Goal: Information Seeking & Learning: Find specific fact

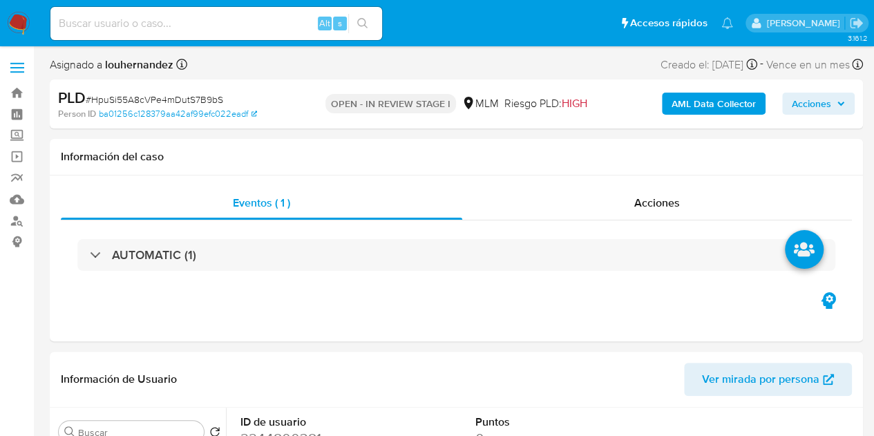
select select "10"
click at [17, 89] on link "Bandeja" at bounding box center [82, 92] width 164 height 21
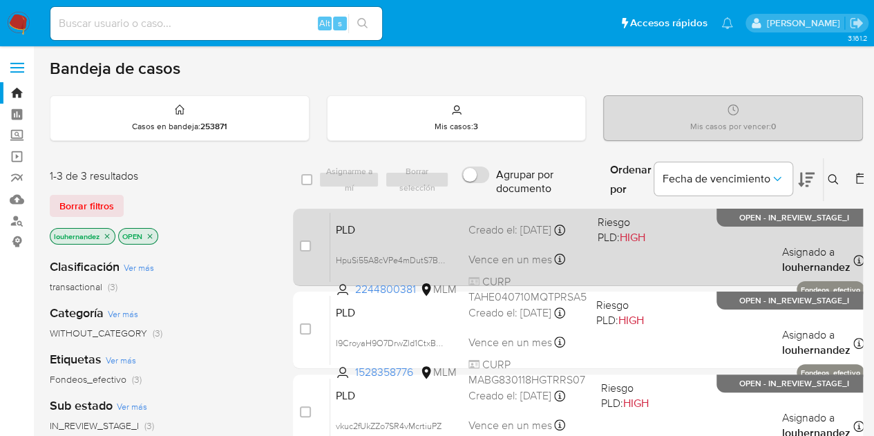
click at [466, 263] on div "PLD HpuSi55A8cVPe4mDutS7B9bS 2244800381 MLM Riesgo PLD: HIGH Creado el: 12/09/2…" at bounding box center [597, 247] width 534 height 70
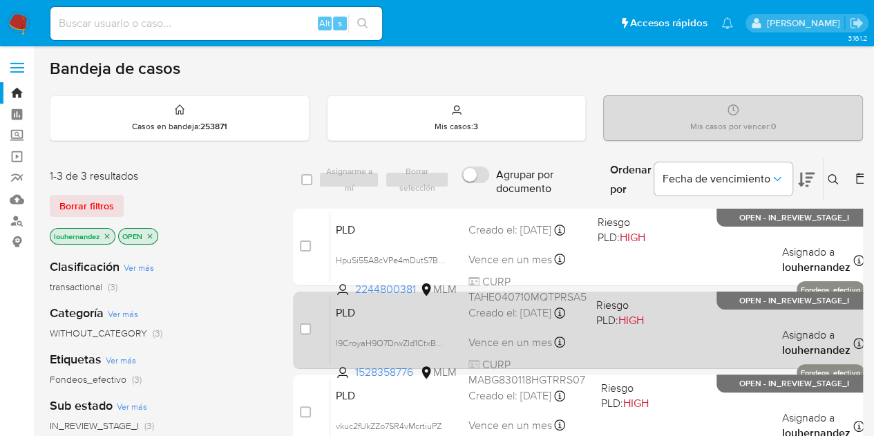
click at [514, 337] on span "Vence en un mes" at bounding box center [511, 342] width 84 height 15
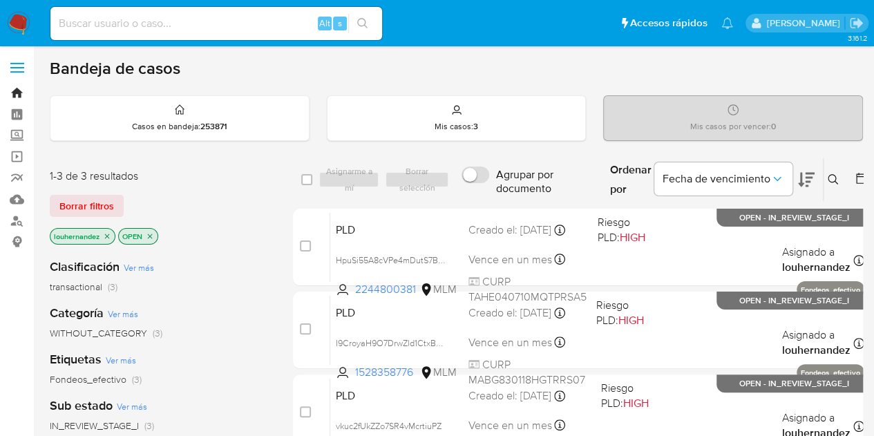
click at [18, 92] on link "Bandeja" at bounding box center [82, 92] width 164 height 21
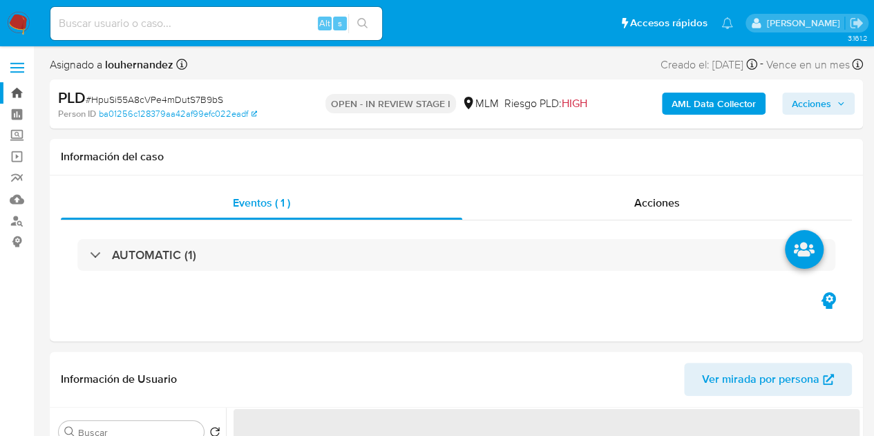
select select "10"
click at [18, 93] on link "Bandeja" at bounding box center [82, 92] width 164 height 21
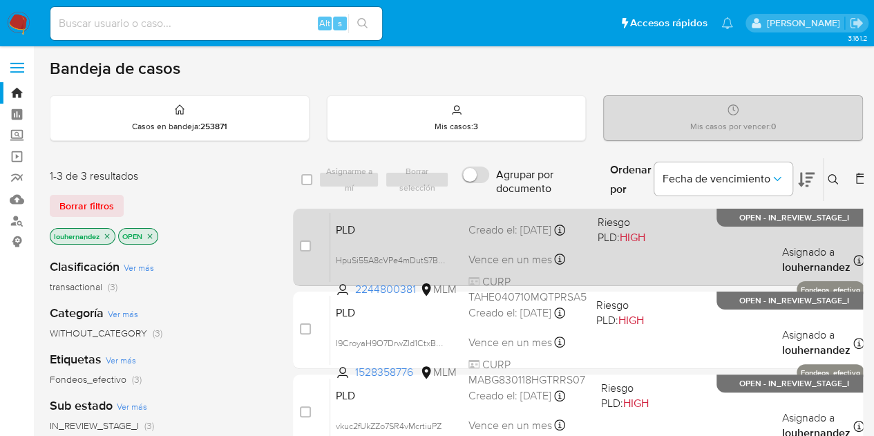
click at [510, 279] on span "CURP TAHE040710MQTPRSA5" at bounding box center [528, 289] width 118 height 30
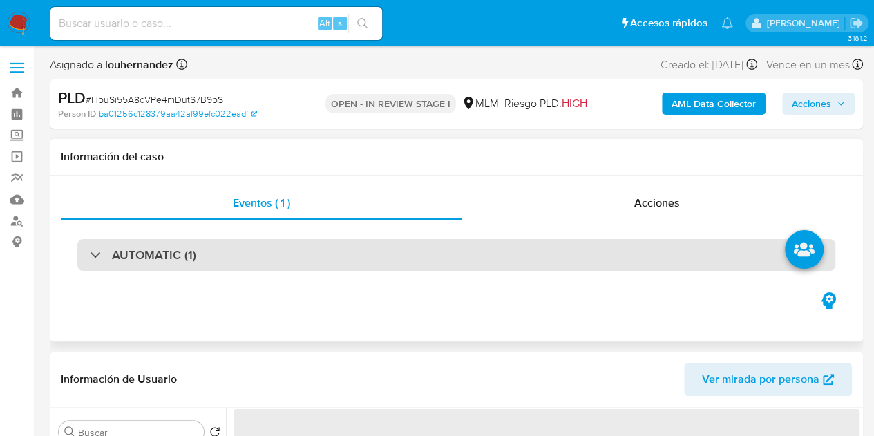
select select "10"
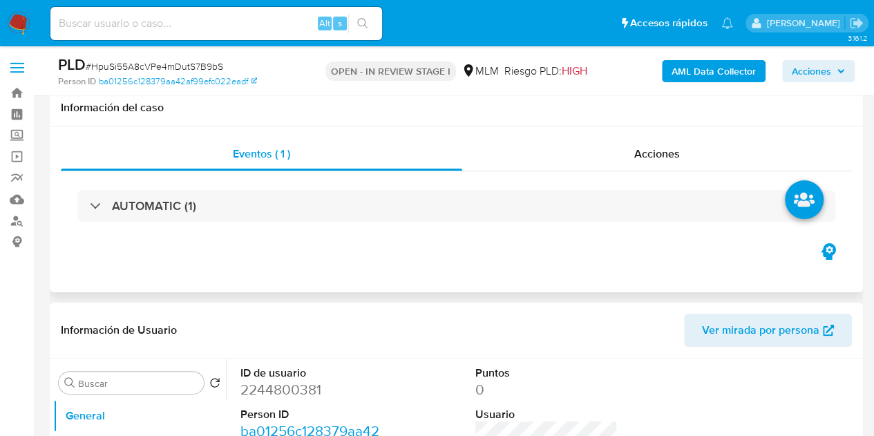
scroll to position [276, 0]
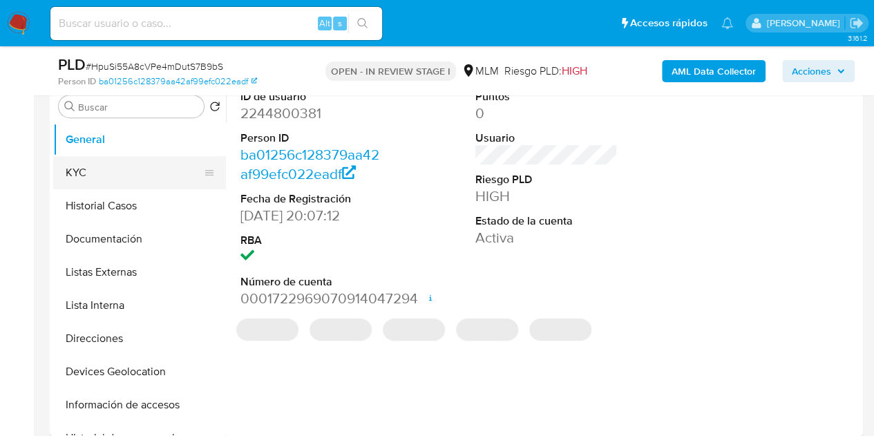
click at [105, 186] on button "KYC" at bounding box center [134, 172] width 162 height 33
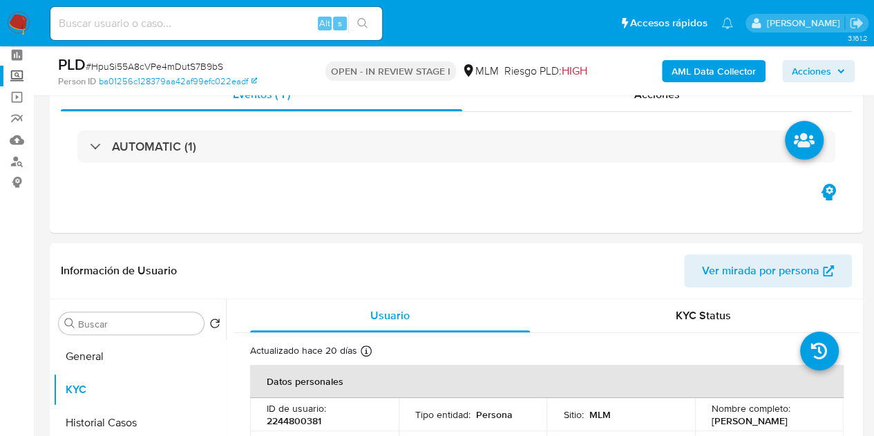
scroll to position [0, 0]
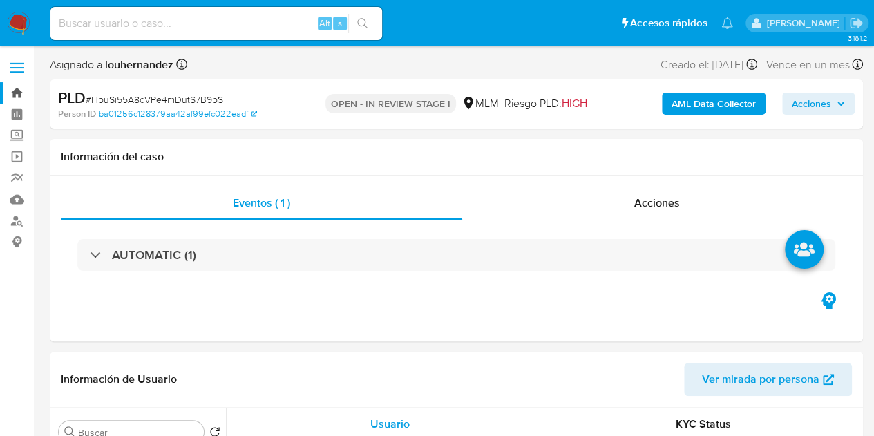
click at [19, 95] on link "Bandeja" at bounding box center [82, 92] width 164 height 21
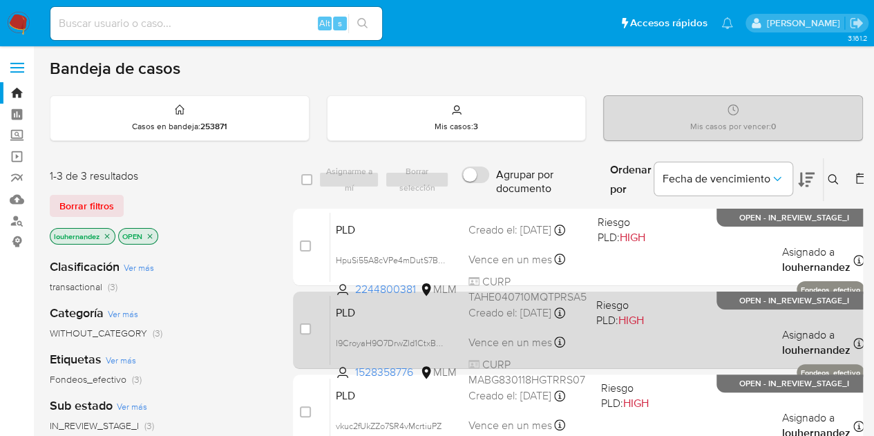
click at [565, 342] on icon at bounding box center [560, 342] width 11 height 11
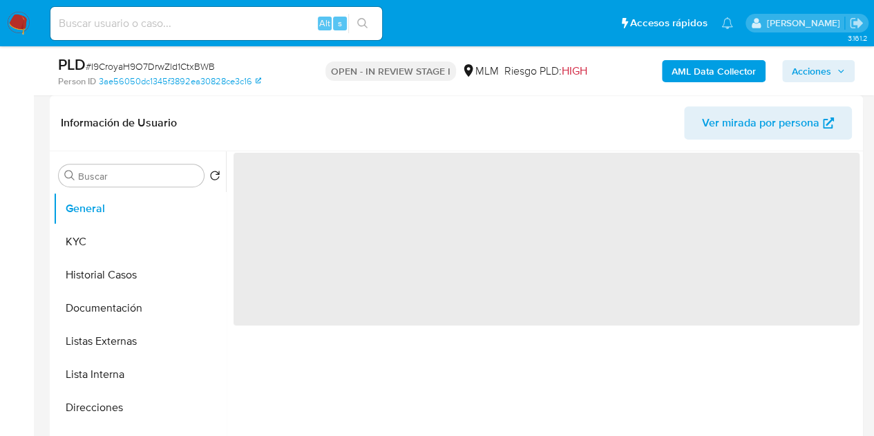
select select "10"
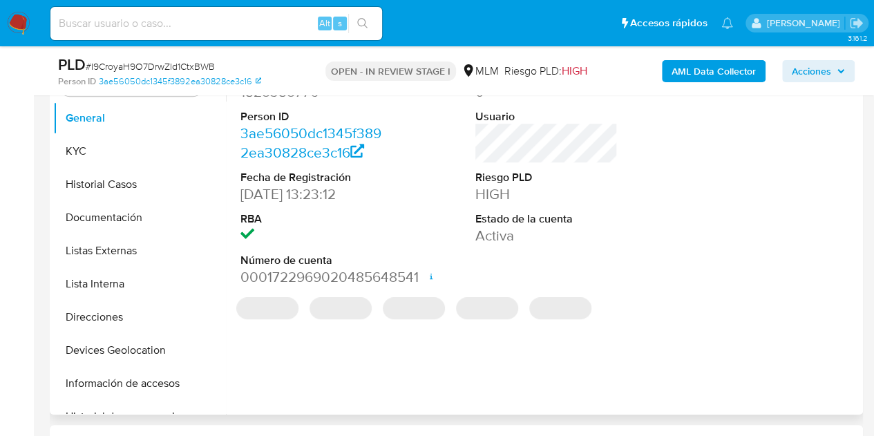
scroll to position [276, 0]
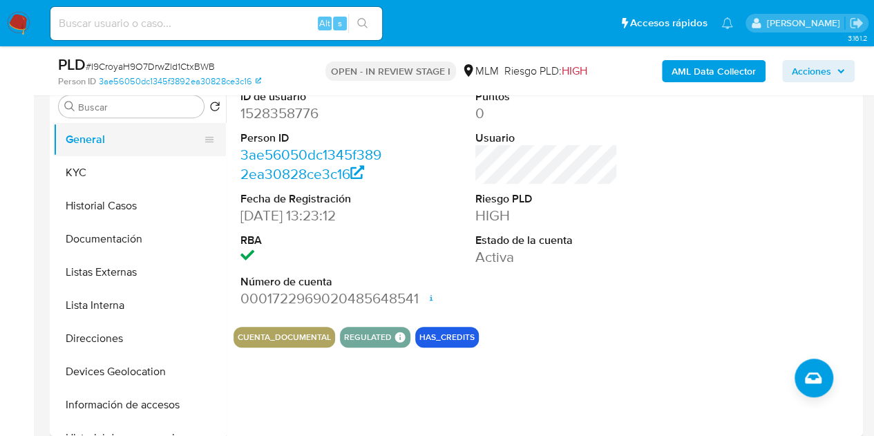
click at [131, 145] on button "General" at bounding box center [134, 139] width 162 height 33
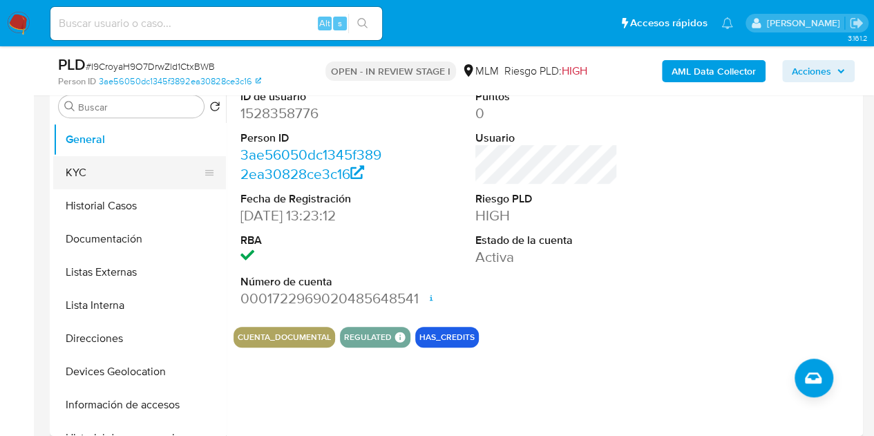
click at [129, 166] on button "KYC" at bounding box center [134, 172] width 162 height 33
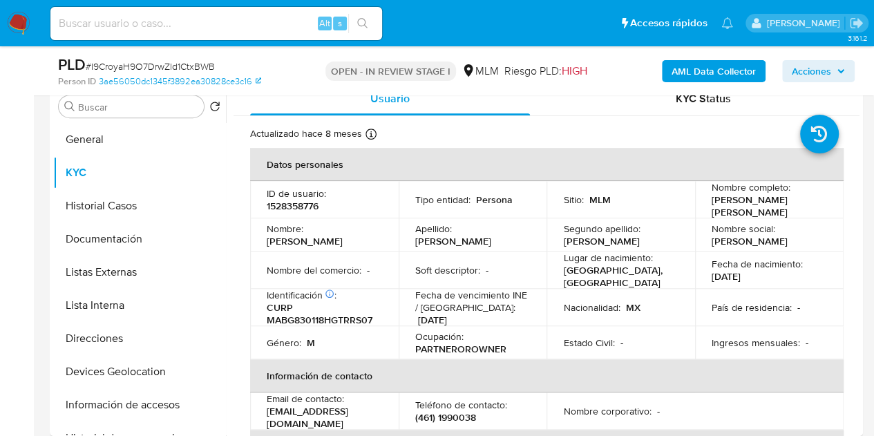
click at [17, 32] on img at bounding box center [18, 23] width 23 height 23
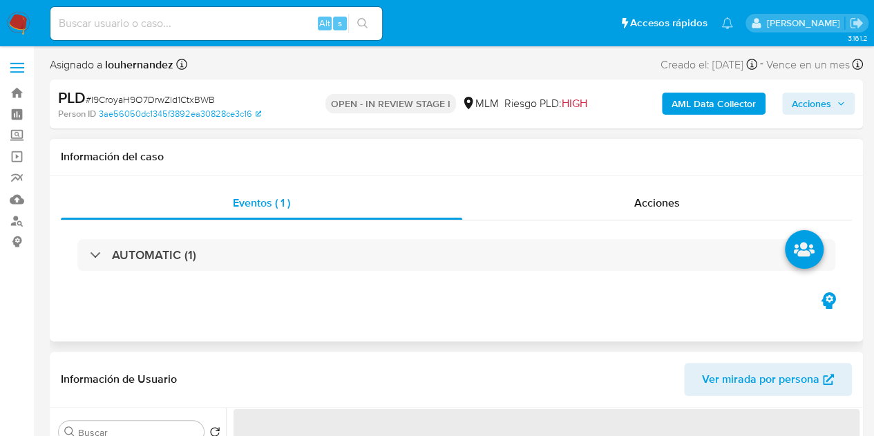
select select "10"
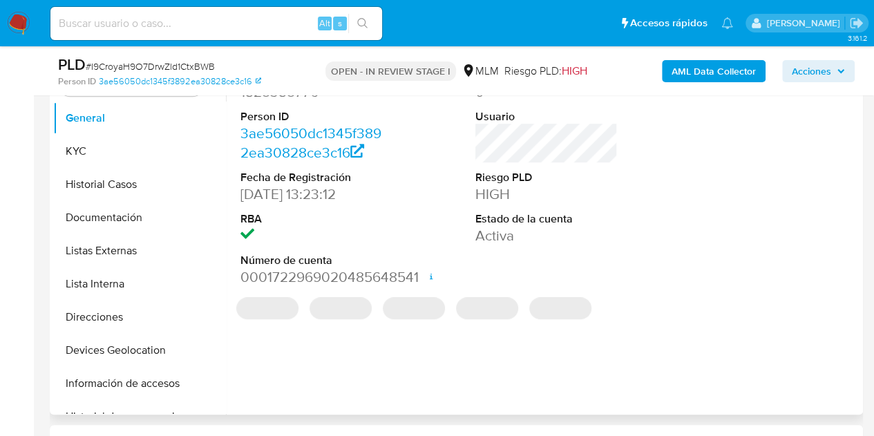
scroll to position [276, 0]
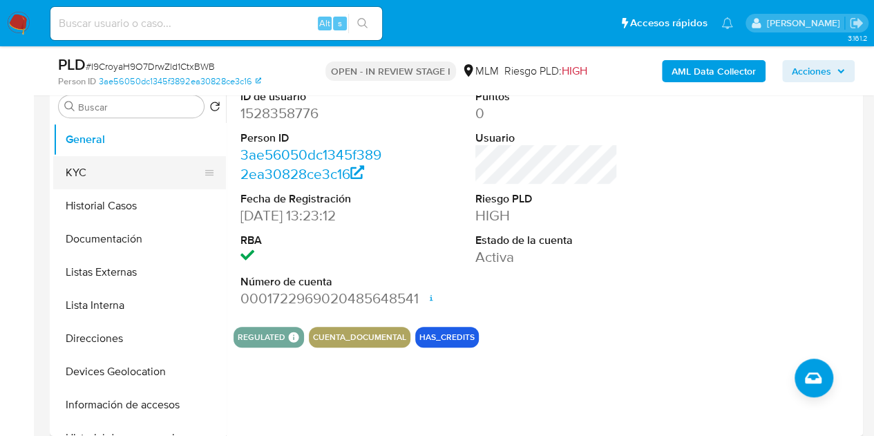
click at [91, 172] on button "KYC" at bounding box center [134, 172] width 162 height 33
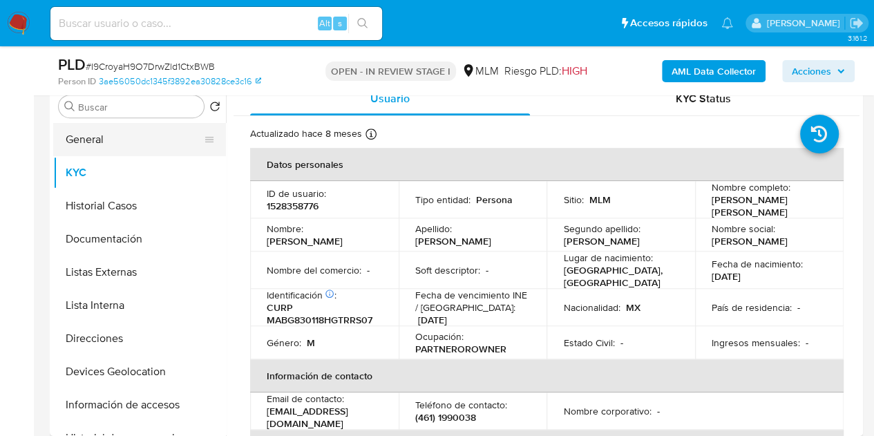
click at [107, 133] on button "General" at bounding box center [134, 139] width 162 height 33
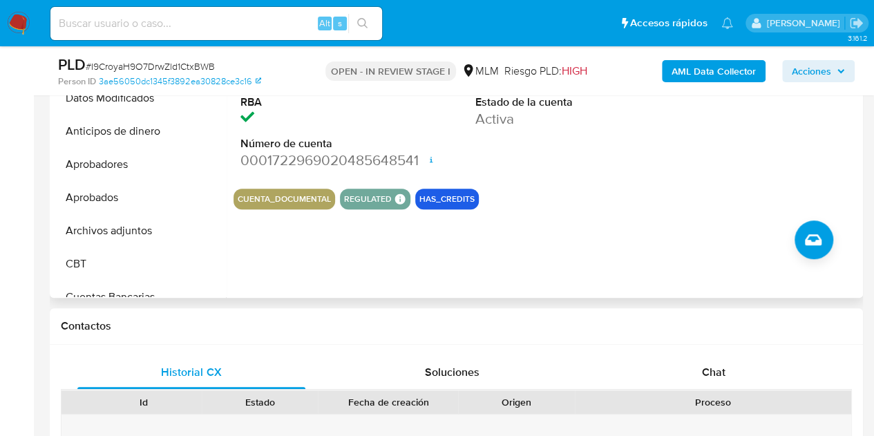
scroll to position [346, 0]
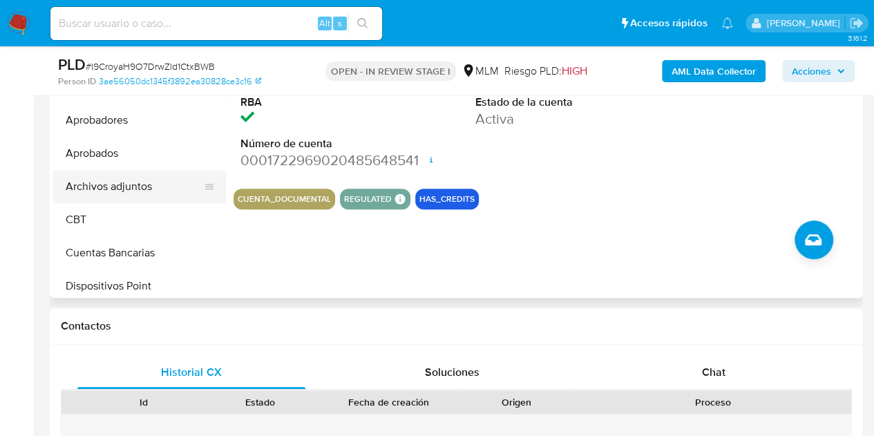
click at [137, 192] on button "Archivos adjuntos" at bounding box center [134, 186] width 162 height 33
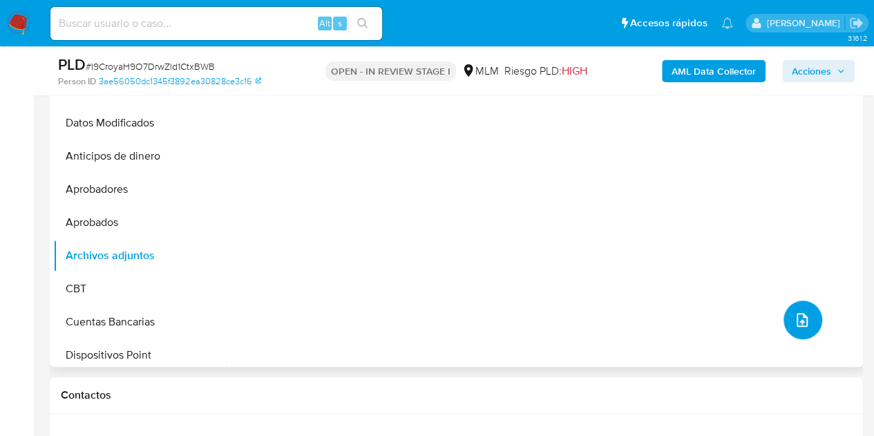
click at [802, 320] on icon "upload-file" at bounding box center [802, 320] width 17 height 17
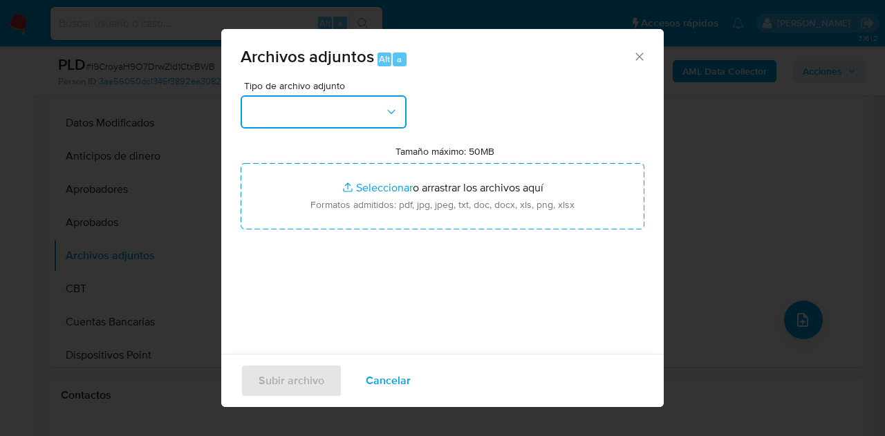
click at [335, 110] on button "button" at bounding box center [324, 111] width 166 height 33
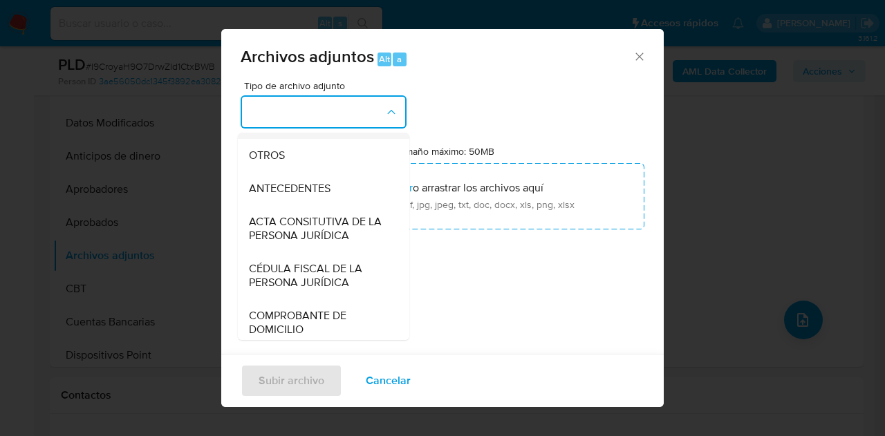
scroll to position [207, 0]
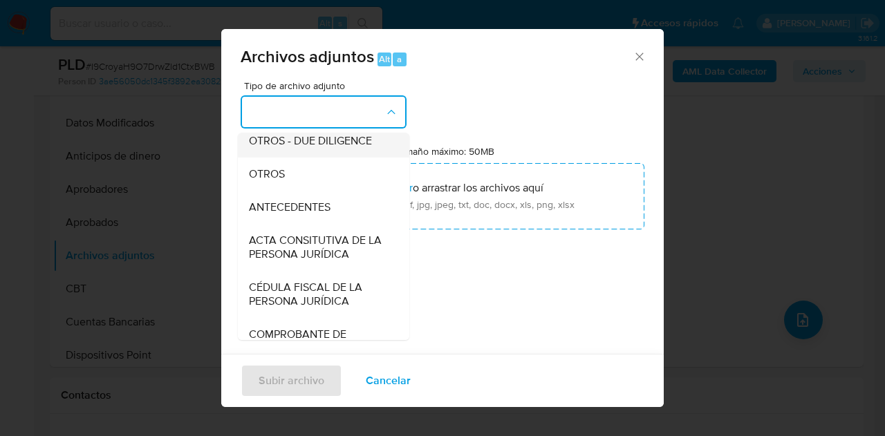
click at [303, 158] on div "OTROS - DUE DILIGENCE" at bounding box center [319, 140] width 141 height 33
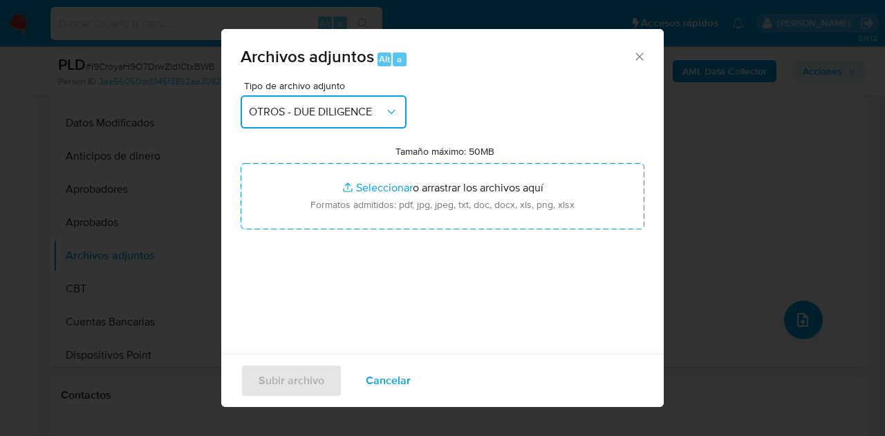
click at [326, 106] on span "OTROS - DUE DILIGENCE" at bounding box center [316, 112] width 135 height 14
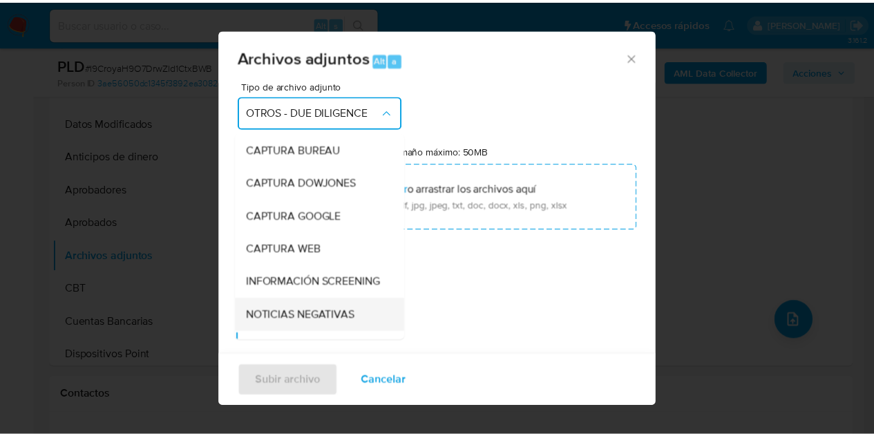
scroll to position [126, 0]
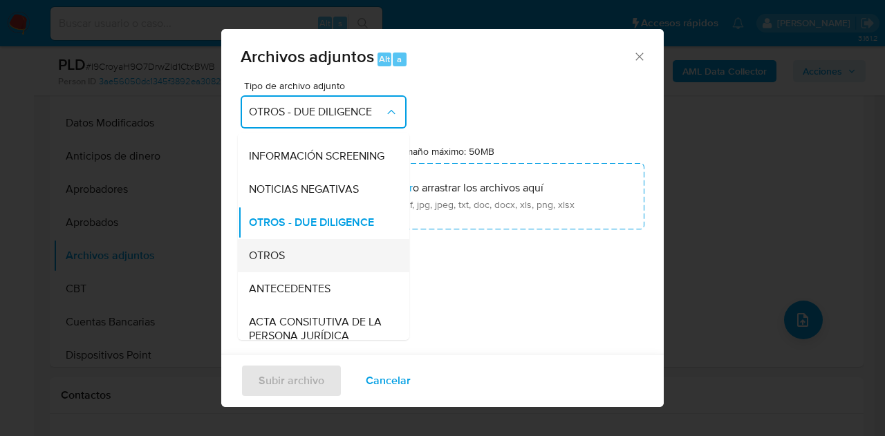
click at [285, 263] on span "OTROS" at bounding box center [267, 256] width 36 height 14
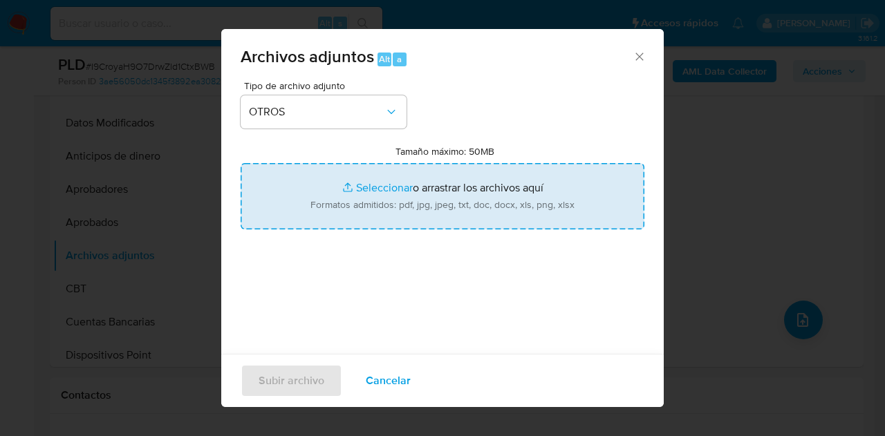
click at [383, 193] on input "Tamaño máximo: 50MB Seleccionar archivos" at bounding box center [443, 196] width 404 height 66
type input "C:\fakepath\1528358776 _GUSTAVO ADOLFO MARTINEZ BRINGAS_SEP2025.docx.pdf"
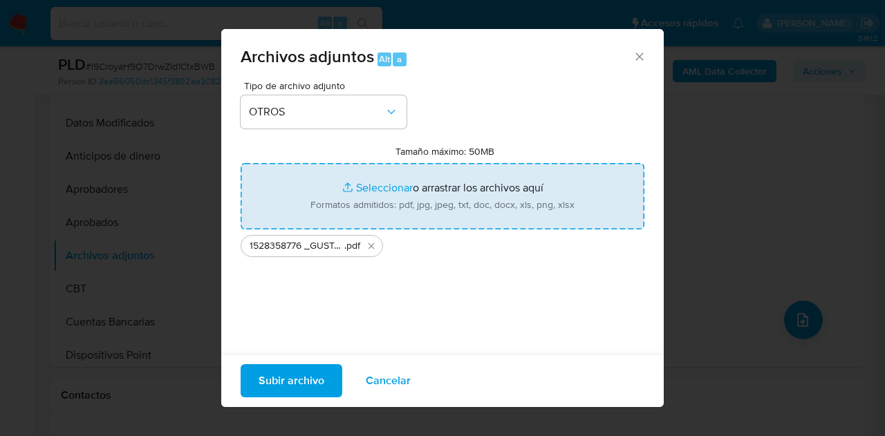
click at [368, 181] on input "Tamaño máximo: 50MB Seleccionar archivos" at bounding box center [443, 196] width 404 height 66
type input "C:\fakepath\1528358776_GUSTAVO ADOLFO MARTINEZ BRINGAS_SEP2025.xlsx"
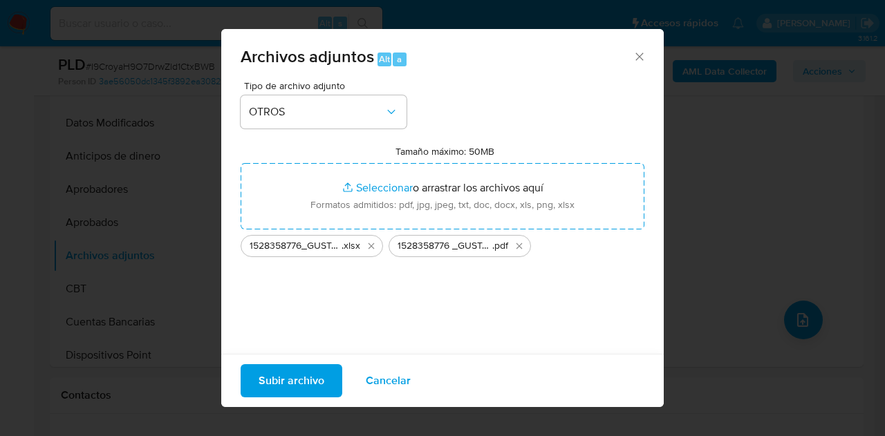
click at [309, 381] on span "Subir archivo" at bounding box center [291, 381] width 66 height 30
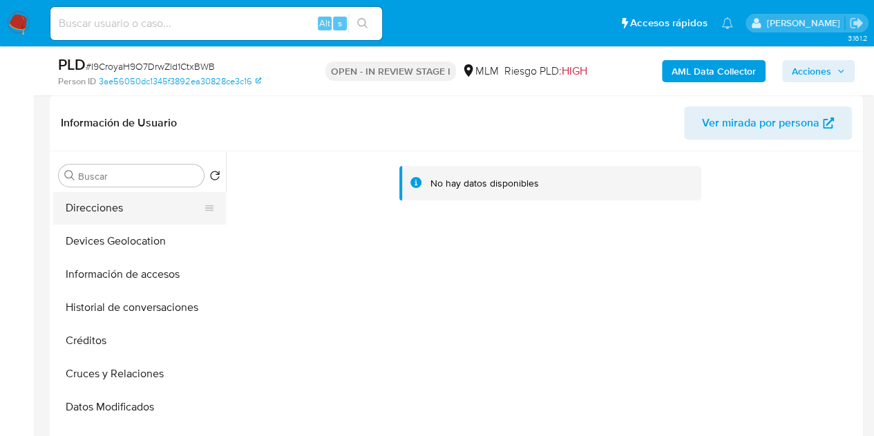
scroll to position [138, 0]
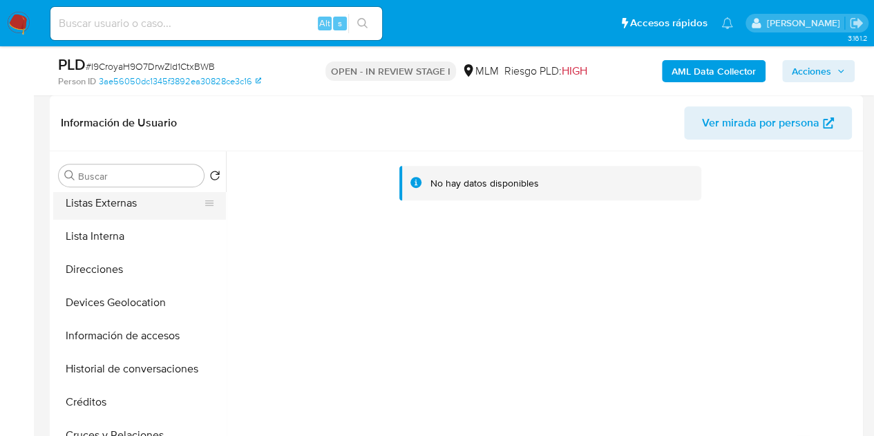
click at [113, 200] on button "Listas Externas" at bounding box center [134, 203] width 162 height 33
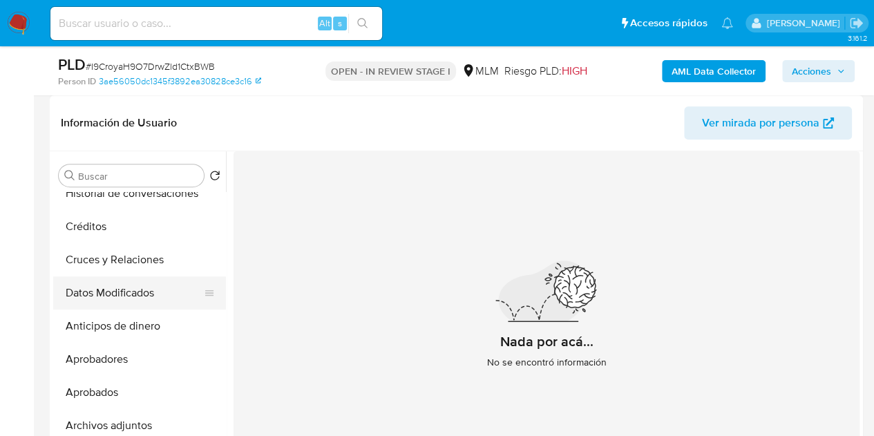
scroll to position [346, 0]
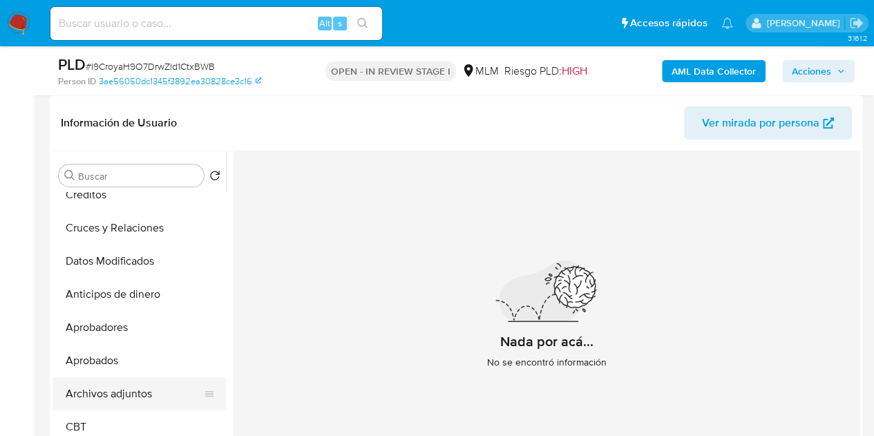
click at [140, 389] on button "Archivos adjuntos" at bounding box center [134, 393] width 162 height 33
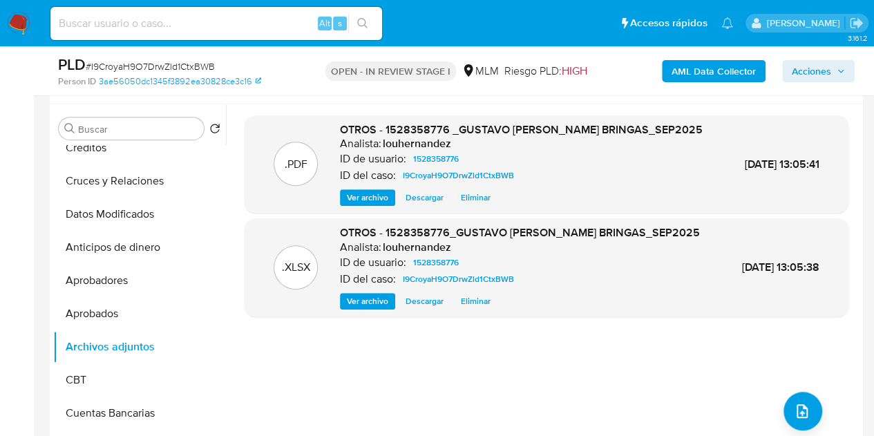
scroll to position [276, 0]
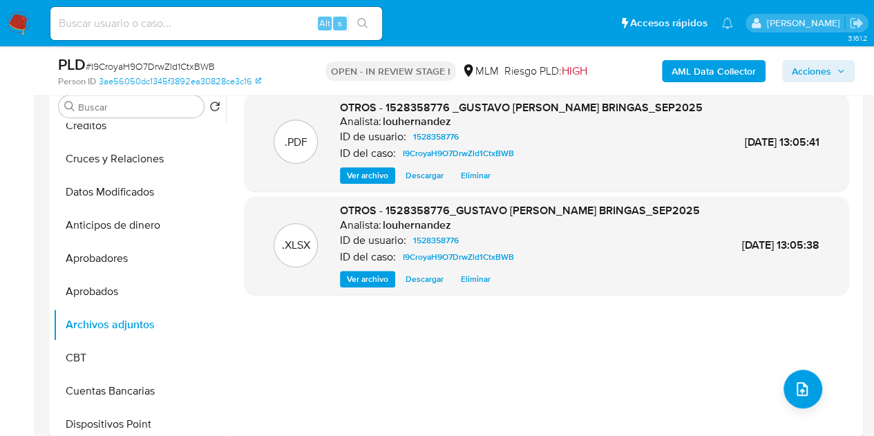
click at [292, 147] on p ".PDF" at bounding box center [296, 142] width 23 height 15
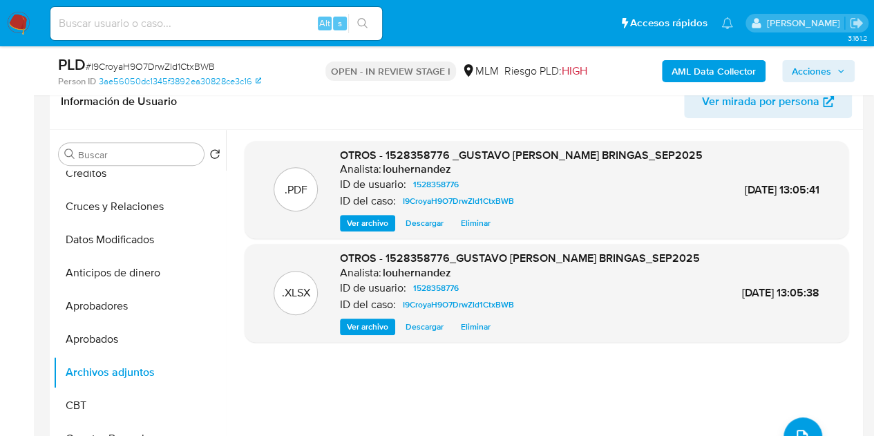
scroll to position [207, 0]
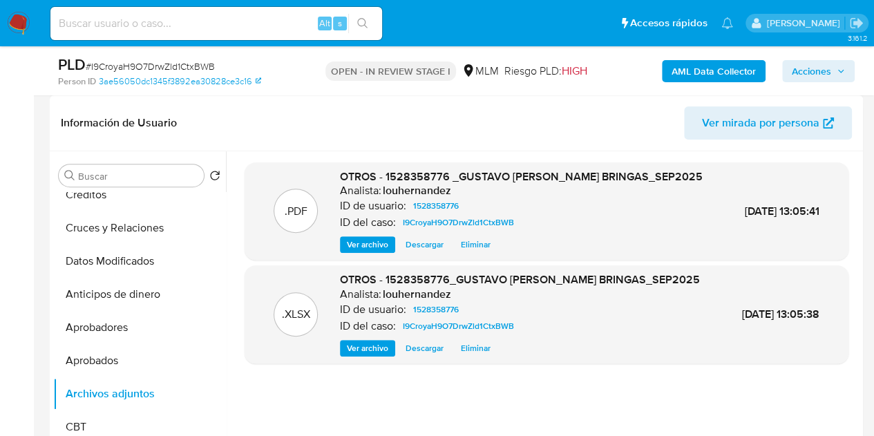
click at [368, 252] on span "Ver archivo" at bounding box center [367, 245] width 41 height 14
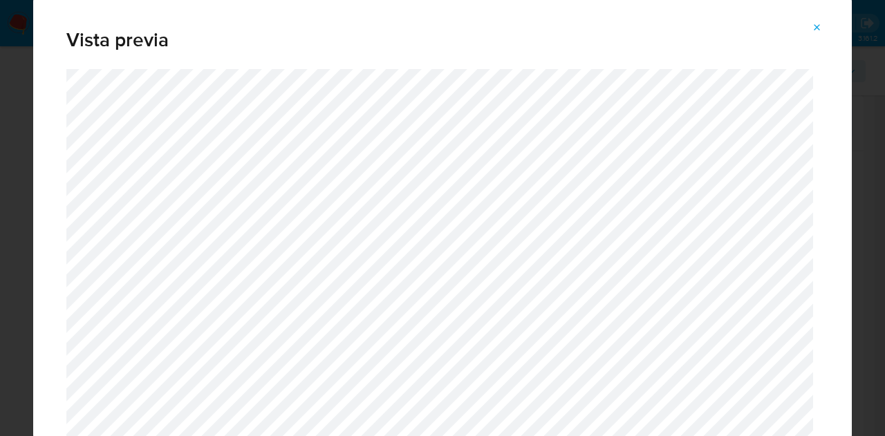
click at [820, 26] on icon "Attachment preview" at bounding box center [816, 27] width 11 height 11
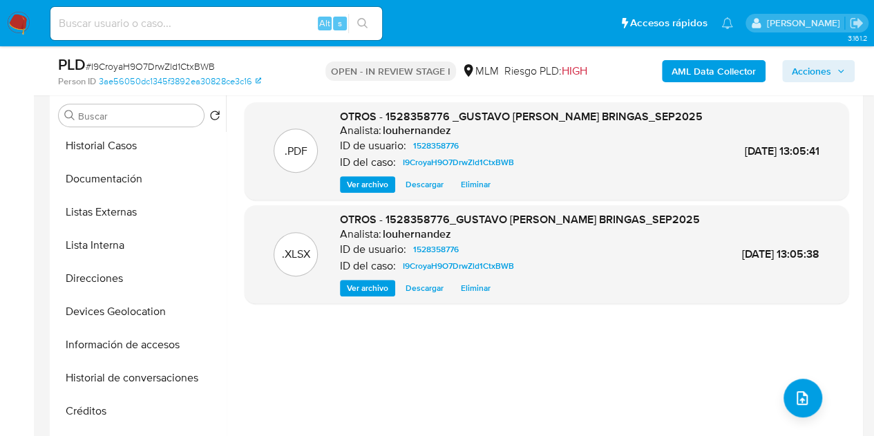
scroll to position [276, 0]
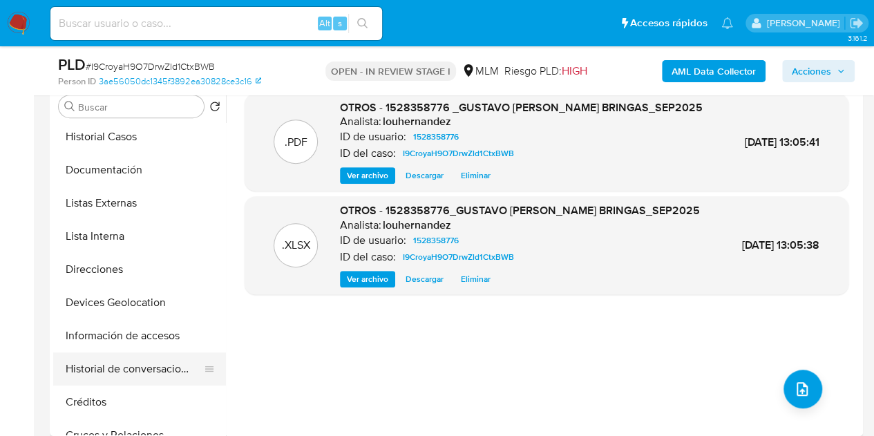
click at [133, 375] on button "Historial de conversaciones" at bounding box center [134, 368] width 162 height 33
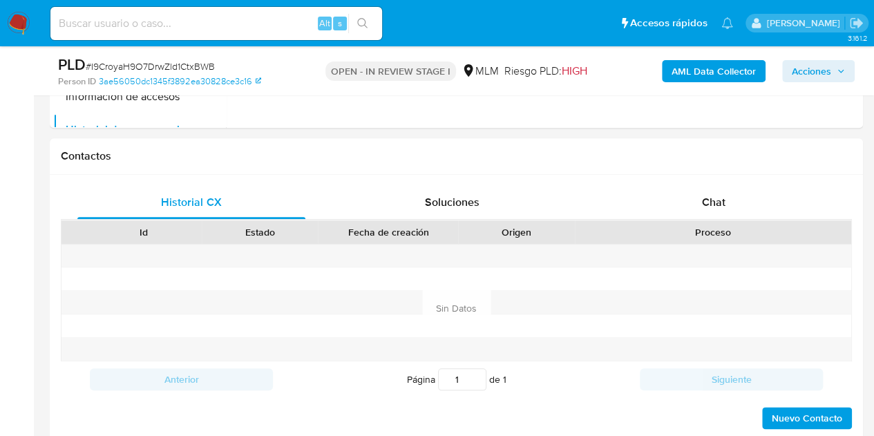
scroll to position [553, 0]
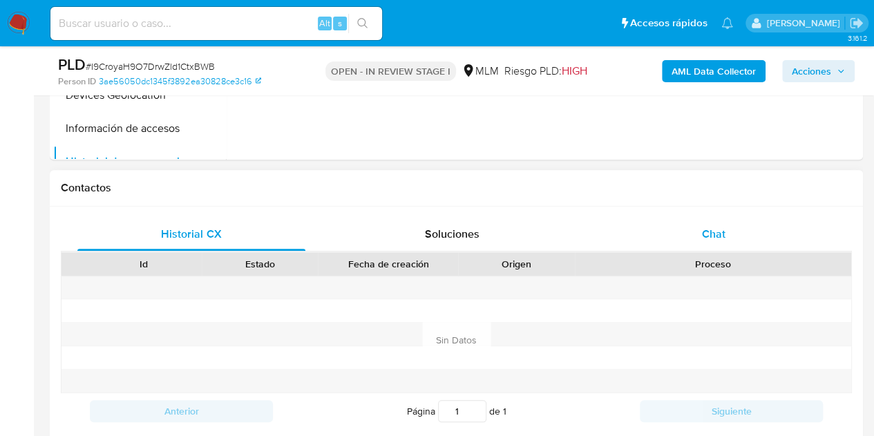
click at [712, 232] on span "Chat" at bounding box center [713, 234] width 23 height 16
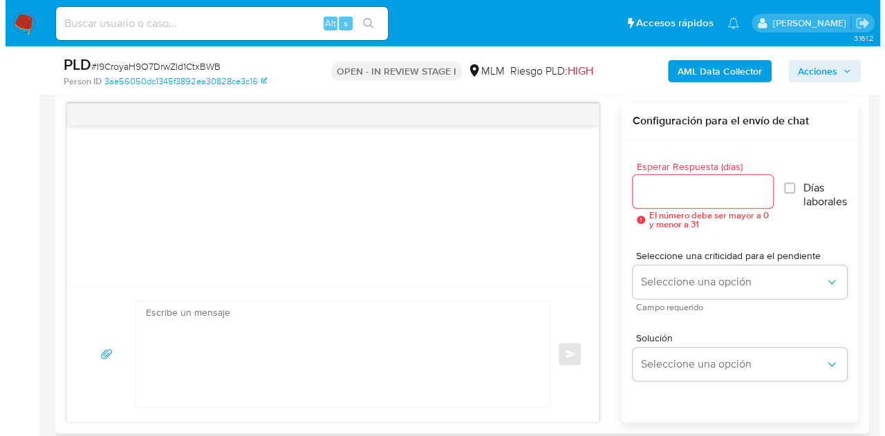
scroll to position [691, 0]
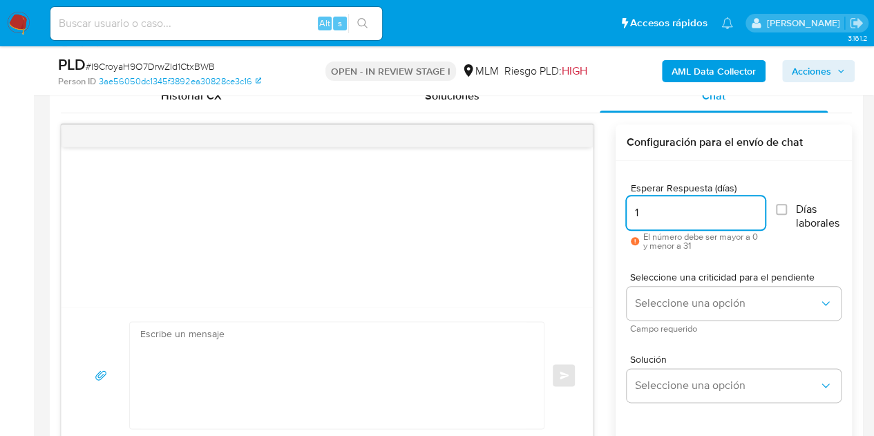
click at [749, 207] on input "1" at bounding box center [696, 213] width 139 height 18
click at [749, 207] on input "2" at bounding box center [696, 213] width 139 height 18
click at [749, 207] on input "3" at bounding box center [696, 213] width 139 height 18
click at [749, 207] on input "4" at bounding box center [696, 213] width 139 height 18
type input "5"
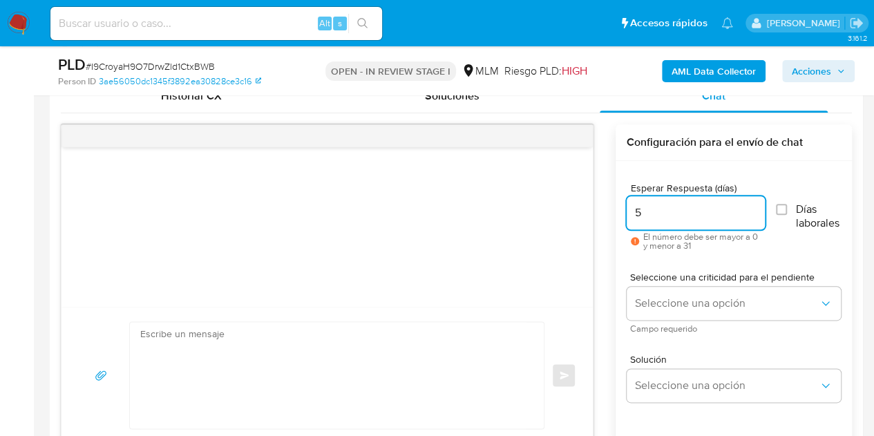
click at [748, 207] on input "5" at bounding box center [696, 213] width 139 height 18
click at [718, 302] on span "Seleccione una opción" at bounding box center [727, 303] width 184 height 14
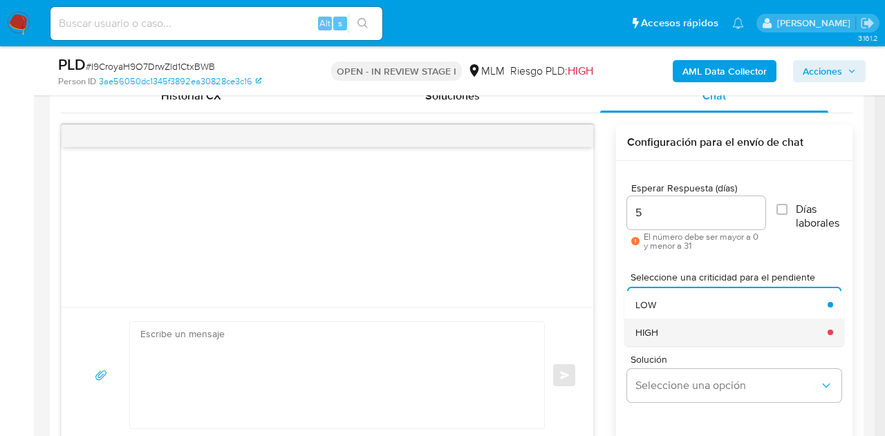
click at [713, 324] on div "HIGH" at bounding box center [727, 333] width 184 height 28
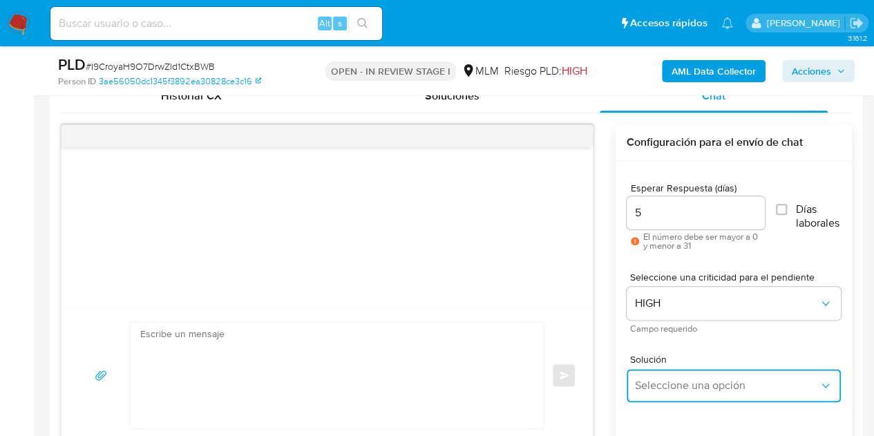
click at [717, 382] on span "Seleccione una opción" at bounding box center [727, 386] width 184 height 14
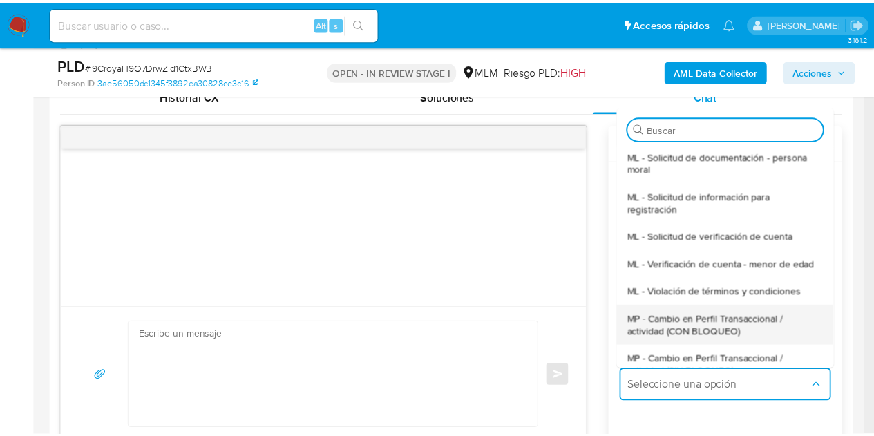
scroll to position [69, 0]
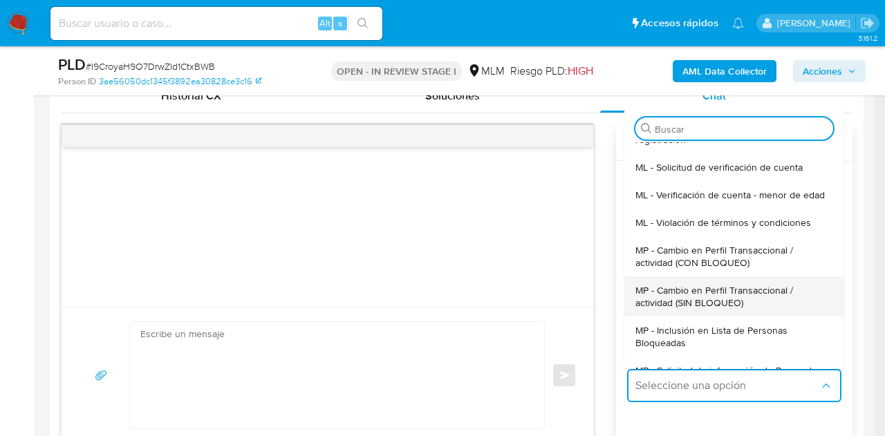
click at [712, 305] on span "MP - Cambio en Perfil Transaccional / actividad (SIN BLOQUEO)" at bounding box center [729, 296] width 189 height 25
type textarea "Estimado ,Te comunicamos que se ha identificado un cambio en el uso habitual de…"
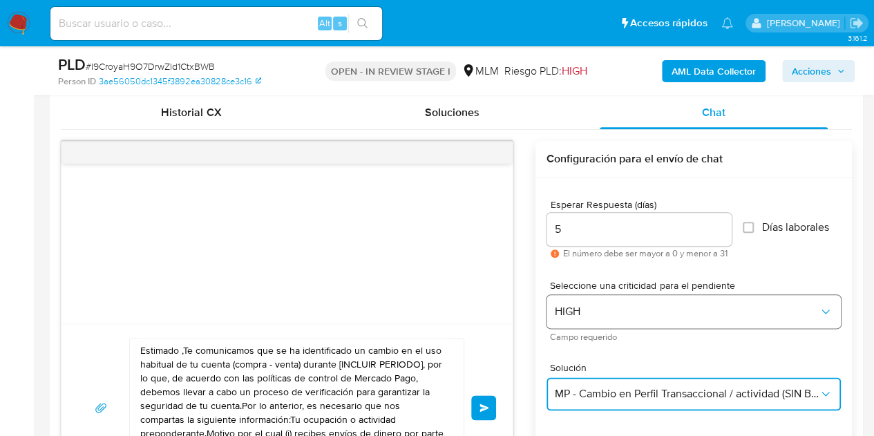
scroll to position [691, 0]
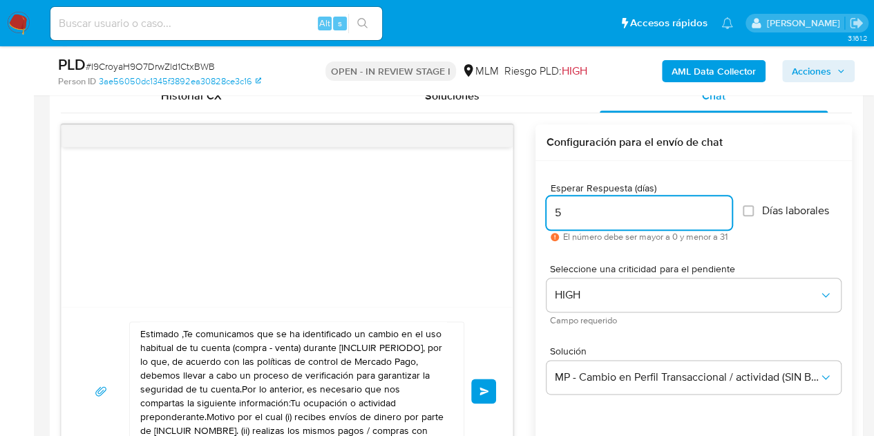
drag, startPoint x: 605, startPoint y: 213, endPoint x: 549, endPoint y: 210, distance: 56.0
click at [565, 211] on input "5" at bounding box center [639, 213] width 185 height 18
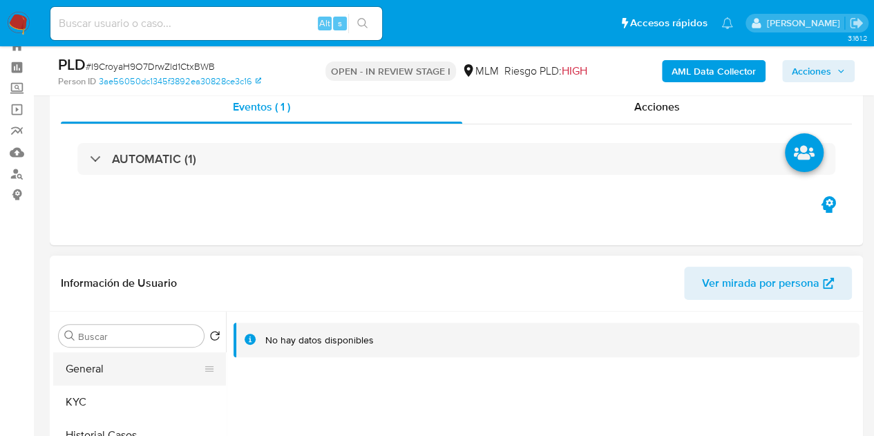
scroll to position [0, 0]
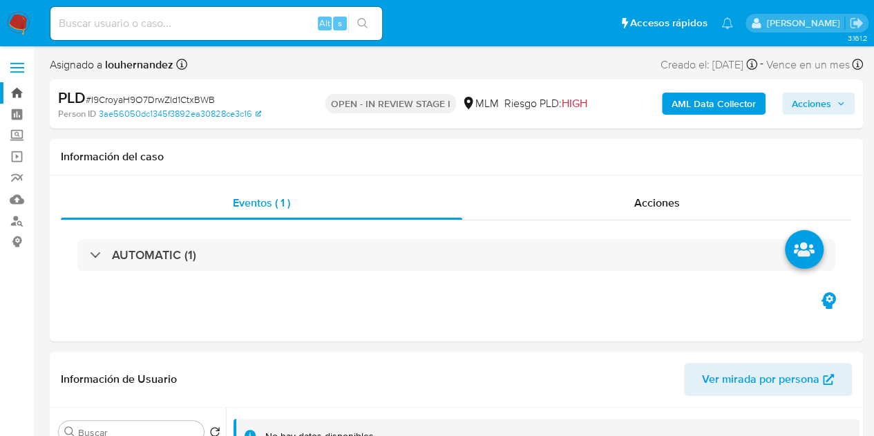
type input "0"
click at [12, 88] on link "Bandeja" at bounding box center [82, 92] width 164 height 21
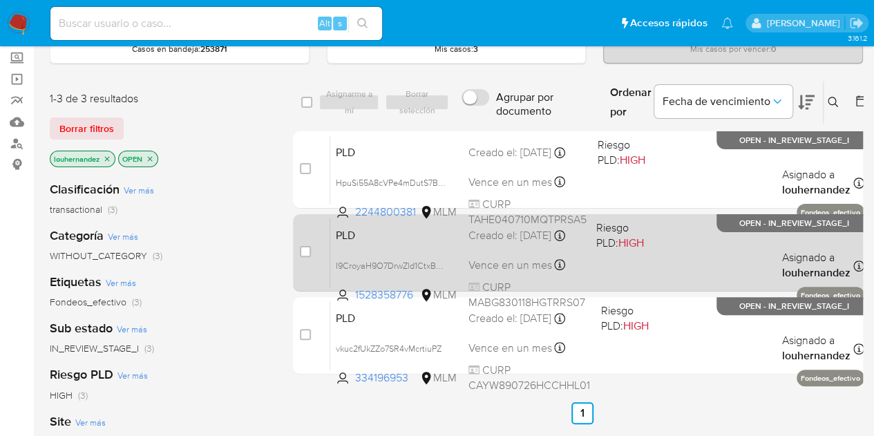
scroll to position [138, 0]
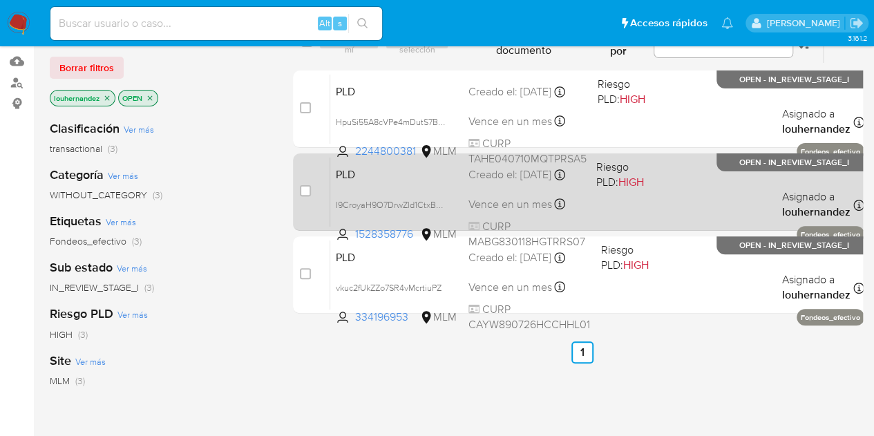
click at [517, 194] on div "PLD I9CroyaH9O7DrwZld1CtxBWB 1528358776 MLM Riesgo PLD: HIGH Creado el: [DATE] …" at bounding box center [597, 192] width 534 height 70
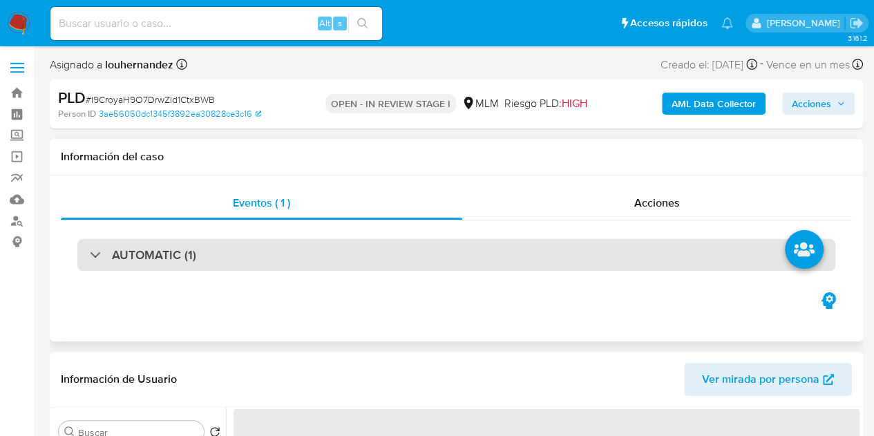
select select "10"
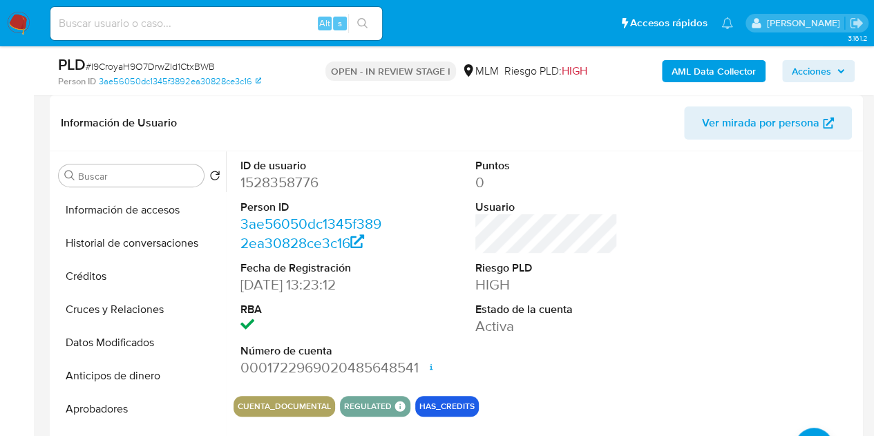
scroll to position [236, 0]
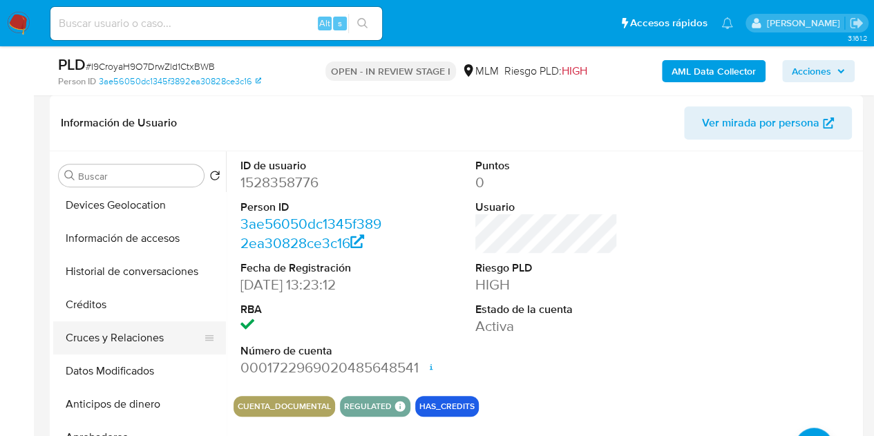
click at [131, 340] on button "Cruces y Relaciones" at bounding box center [134, 337] width 162 height 33
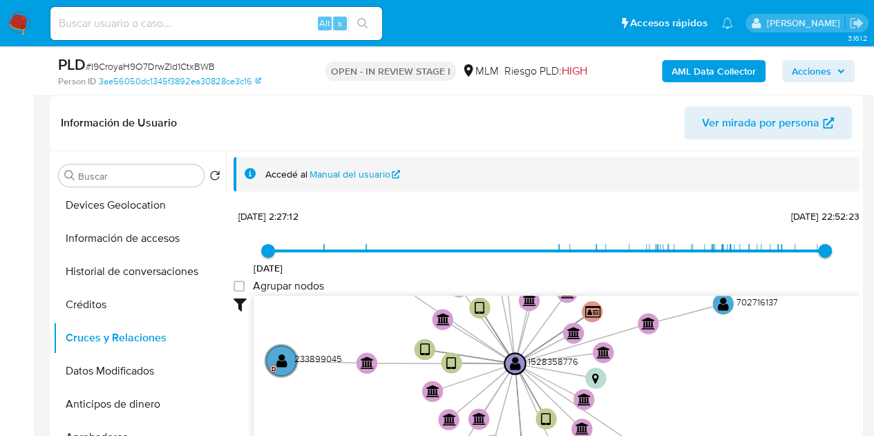
drag, startPoint x: 460, startPoint y: 364, endPoint x: 379, endPoint y: 446, distance: 115.8
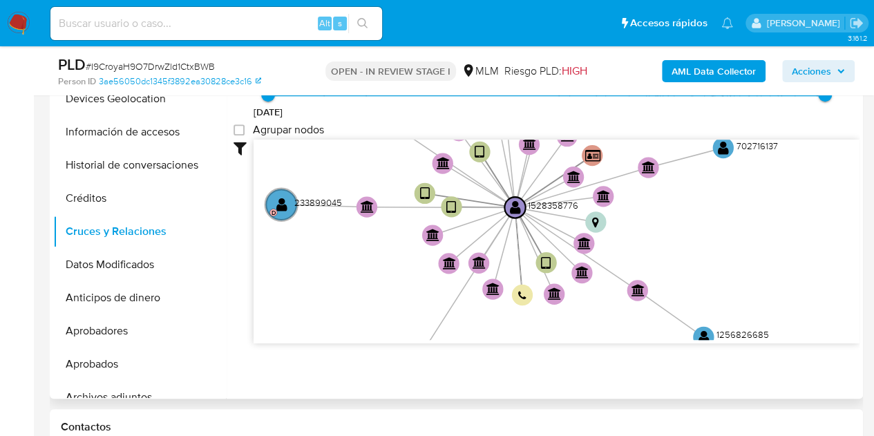
scroll to position [346, 0]
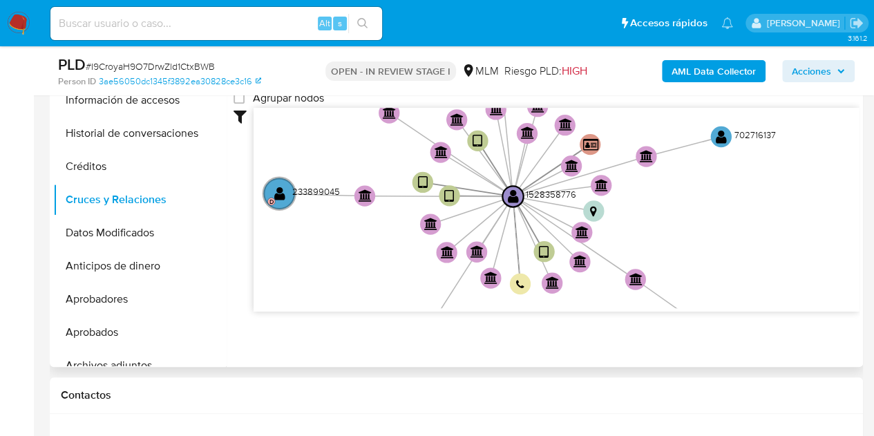
drag, startPoint x: 694, startPoint y: 180, endPoint x: 692, endPoint y: 201, distance: 20.8
click at [692, 201] on icon "user-1528358776  1528358776 device-67bce690f28a702bb7f26ac6  device-68543ff9f…" at bounding box center [557, 208] width 606 height 200
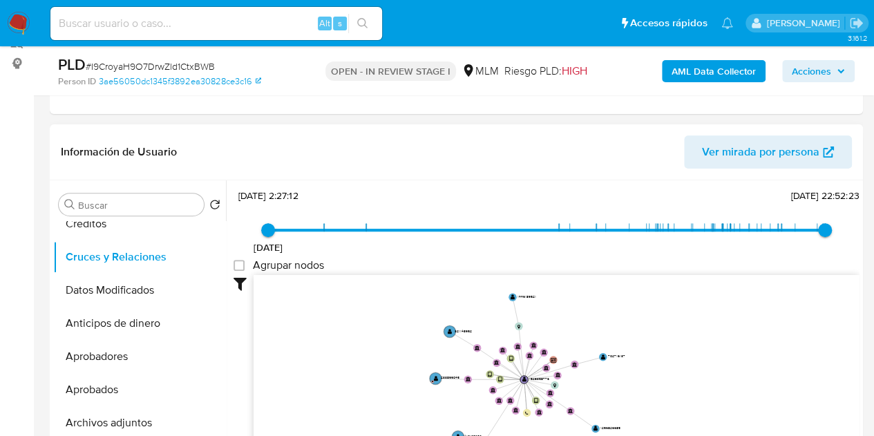
scroll to position [207, 0]
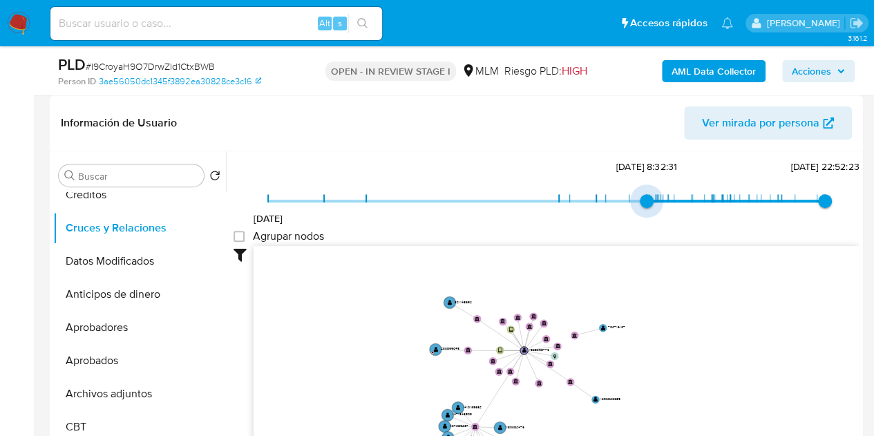
drag, startPoint x: 267, startPoint y: 198, endPoint x: 637, endPoint y: 198, distance: 370.4
click at [640, 198] on span "25/1/2025, 8:32:31" at bounding box center [647, 201] width 14 height 14
type input "1743256028000"
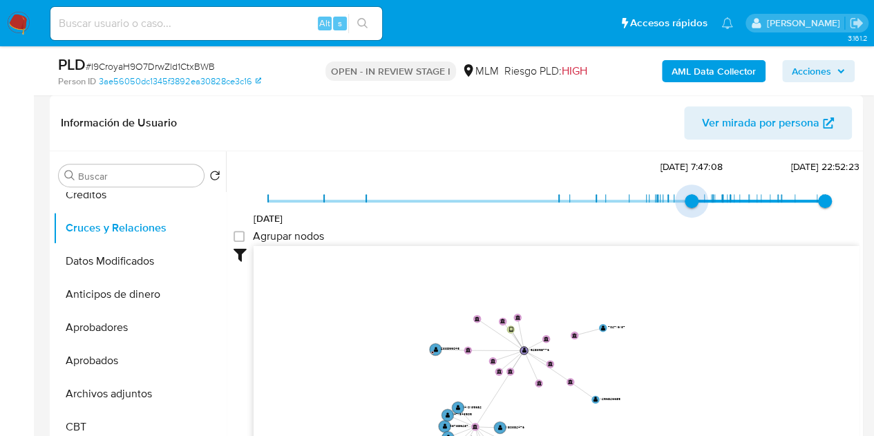
drag, startPoint x: 643, startPoint y: 198, endPoint x: 679, endPoint y: 197, distance: 36.0
click at [685, 197] on span "29/3/2025, 7:47:08" at bounding box center [692, 201] width 14 height 14
type input "1755930888000"
drag, startPoint x: 818, startPoint y: 198, endPoint x: 795, endPoint y: 200, distance: 23.5
click at [795, 200] on span "23/8/2025, 0:34:48" at bounding box center [796, 201] width 14 height 14
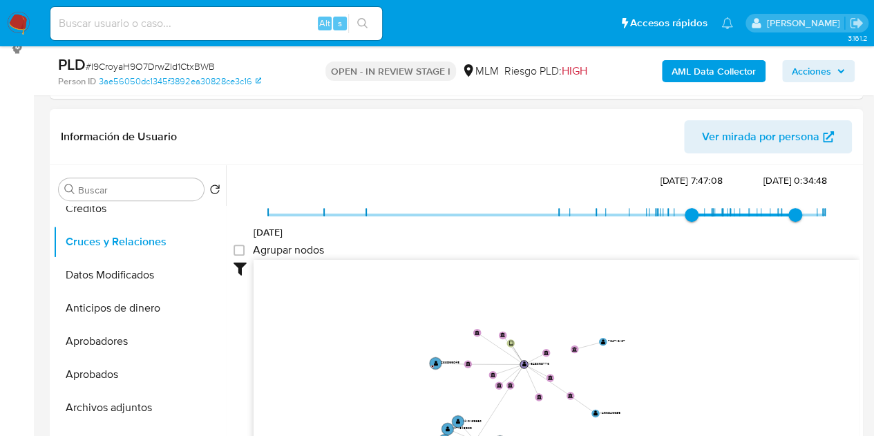
scroll to position [0, 0]
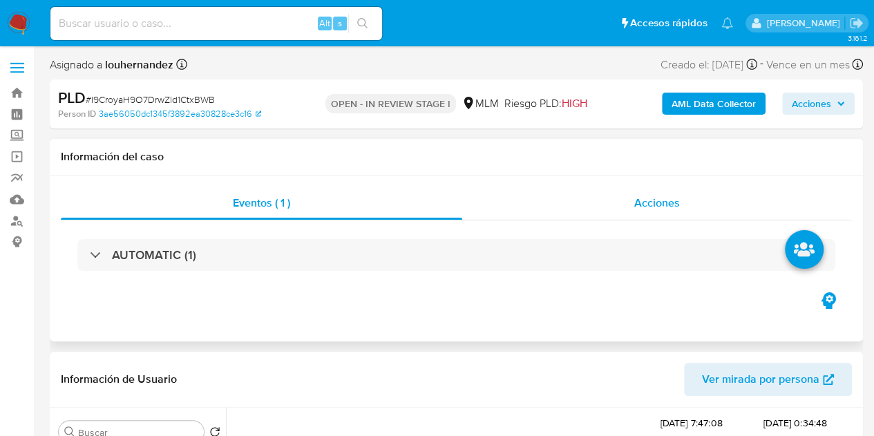
click at [641, 200] on span "Acciones" at bounding box center [657, 203] width 46 height 16
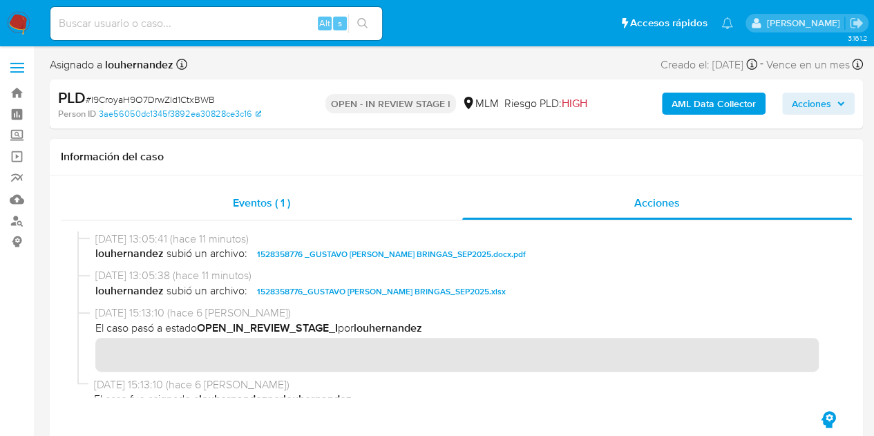
click at [319, 201] on div "Eventos ( 1 )" at bounding box center [262, 203] width 402 height 33
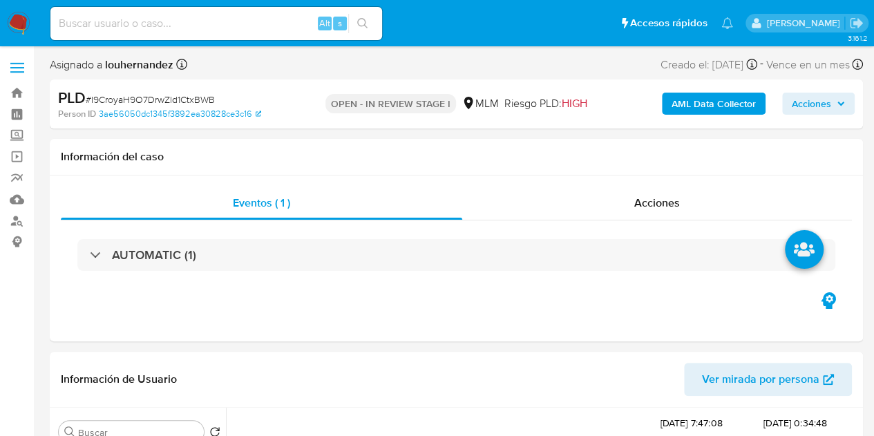
click at [800, 103] on span "Acciones" at bounding box center [811, 104] width 39 height 22
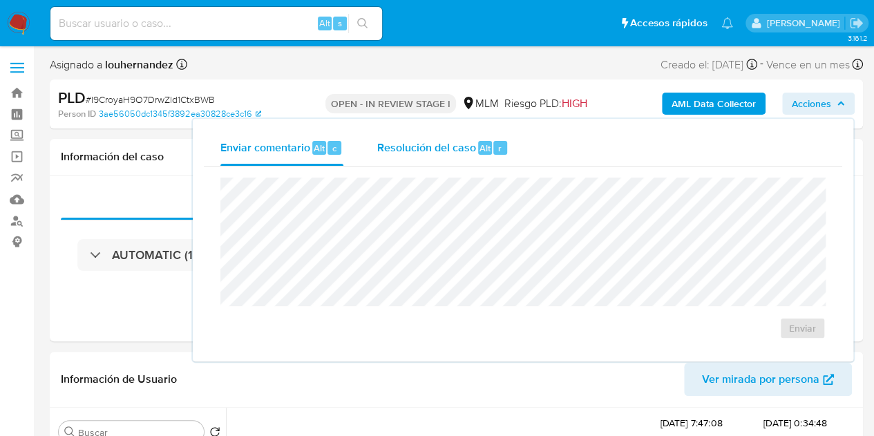
click at [426, 152] on span "Resolución del caso" at bounding box center [426, 148] width 99 height 16
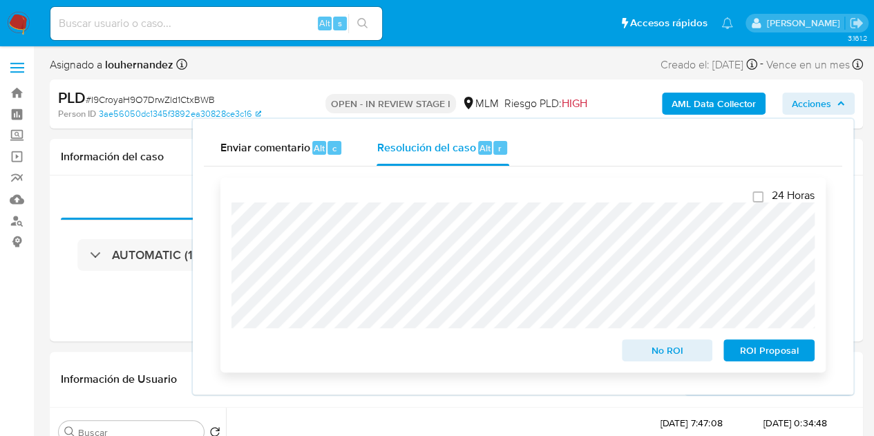
click at [688, 349] on span "No ROI" at bounding box center [668, 350] width 72 height 19
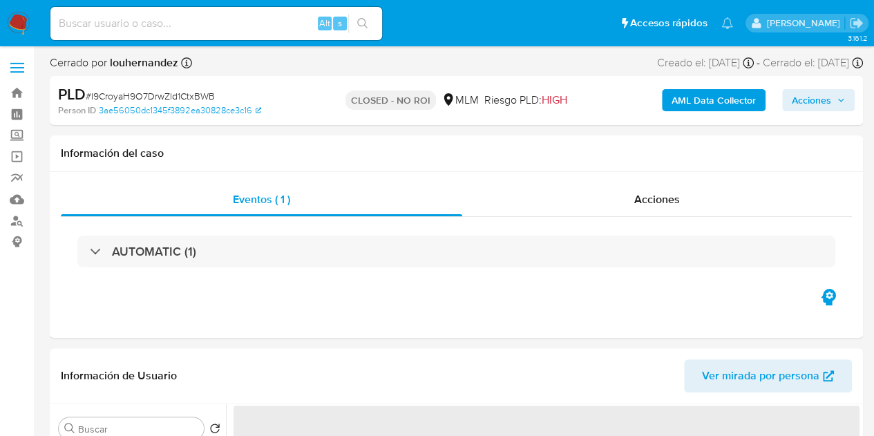
select select "10"
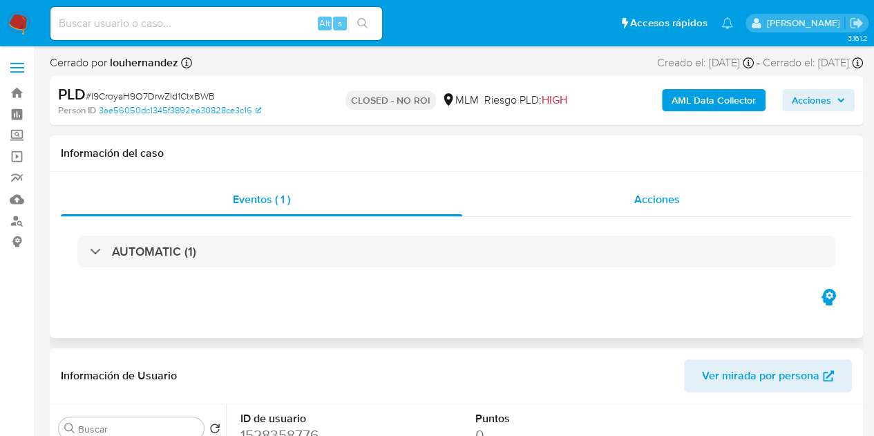
click at [756, 207] on div "Acciones" at bounding box center [657, 199] width 390 height 33
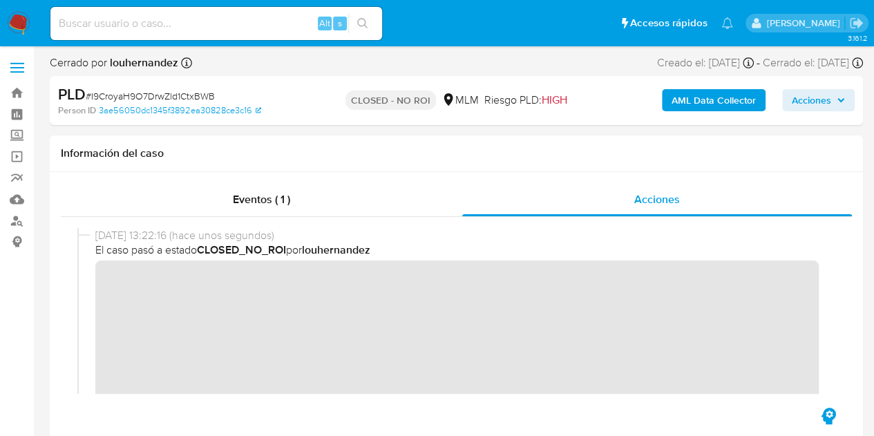
click at [18, 26] on img at bounding box center [18, 23] width 23 height 23
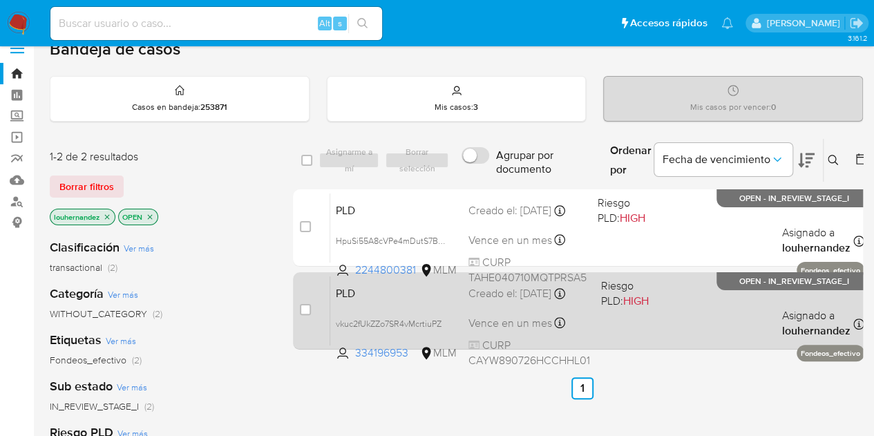
scroll to position [69, 0]
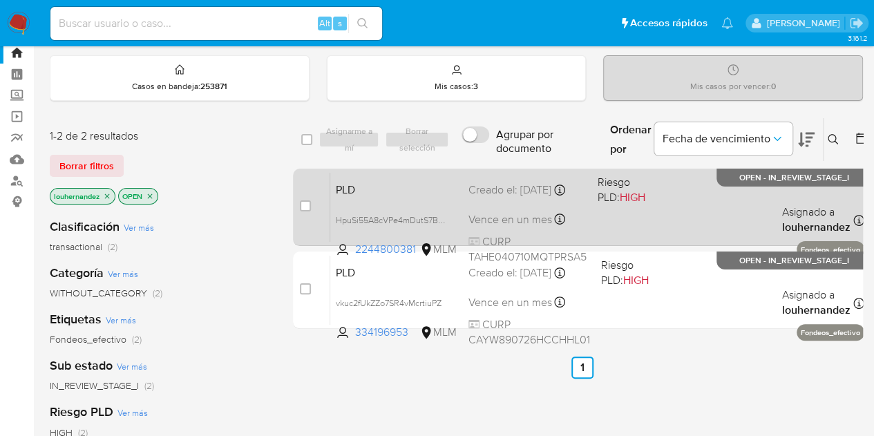
scroll to position [69, 0]
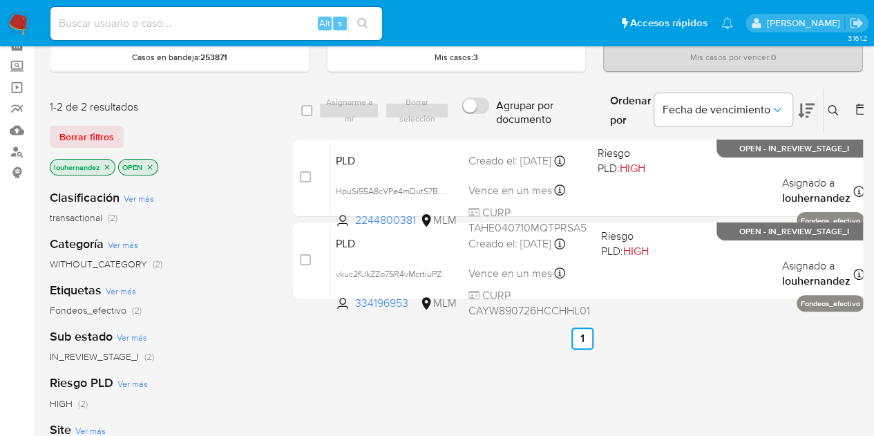
click at [137, 28] on input at bounding box center [216, 24] width 332 height 18
paste input "2583390996"
type input "2583390996"
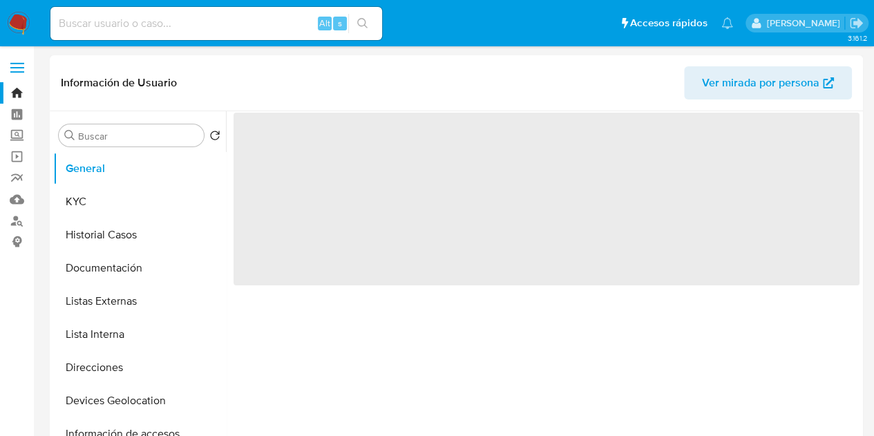
select select "10"
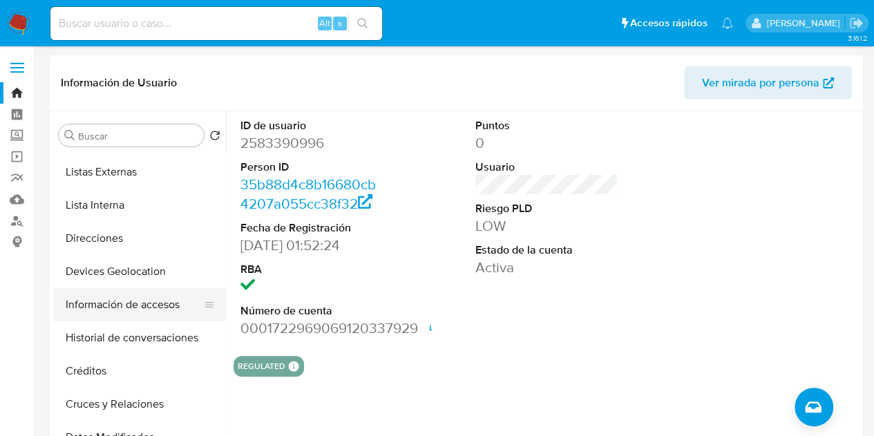
scroll to position [138, 0]
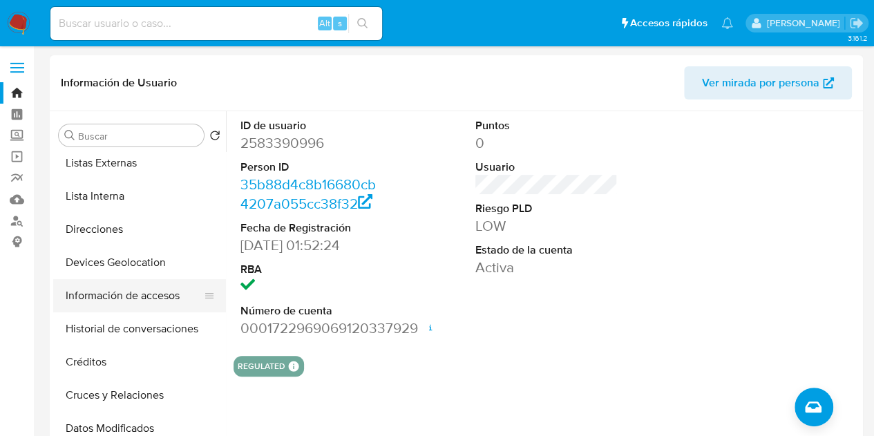
click at [142, 292] on button "Información de accesos" at bounding box center [134, 295] width 162 height 33
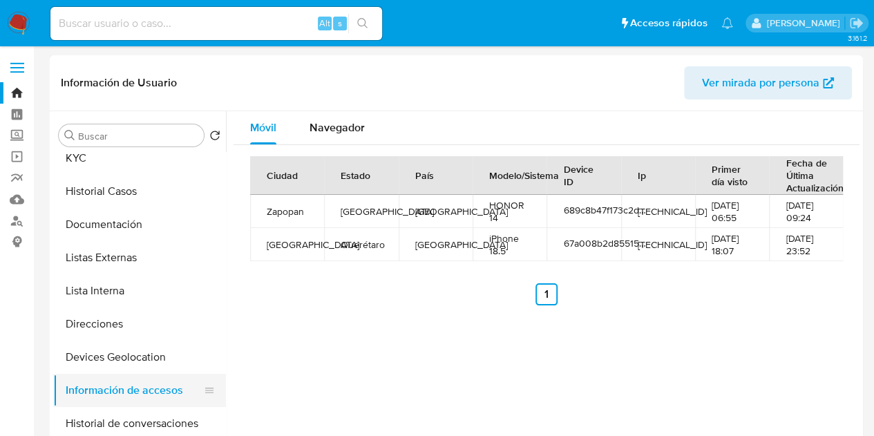
scroll to position [0, 0]
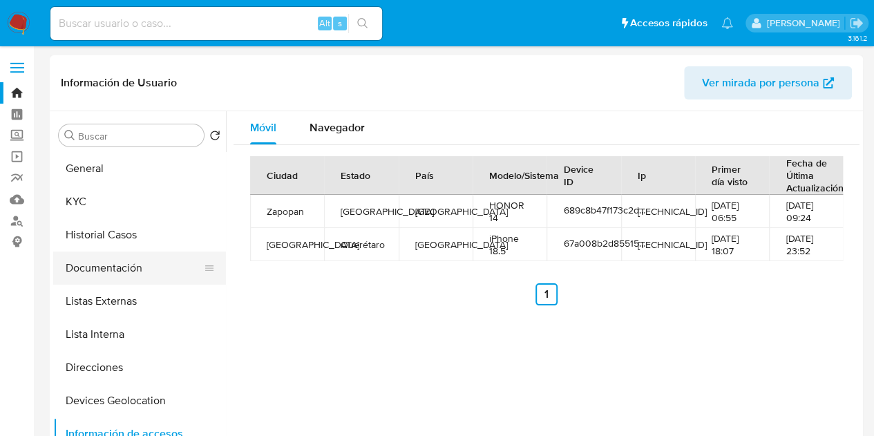
click at [127, 252] on button "Documentación" at bounding box center [134, 268] width 162 height 33
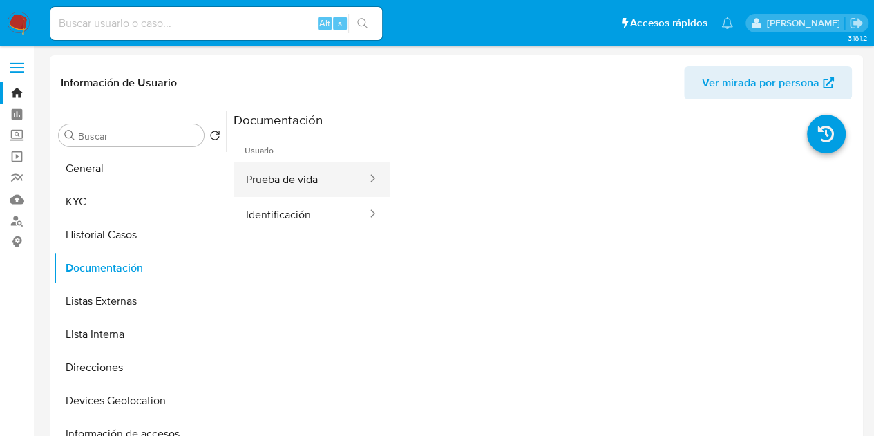
click at [256, 193] on button "Prueba de vida" at bounding box center [301, 179] width 135 height 35
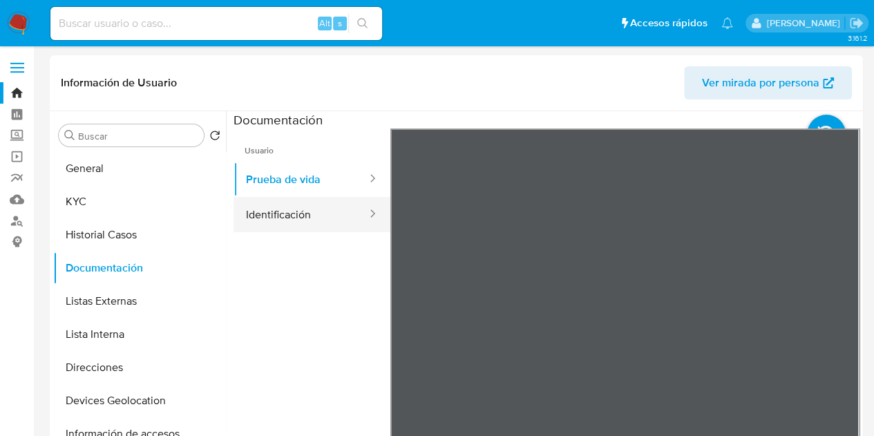
click at [306, 209] on button "Identificación" at bounding box center [301, 214] width 135 height 35
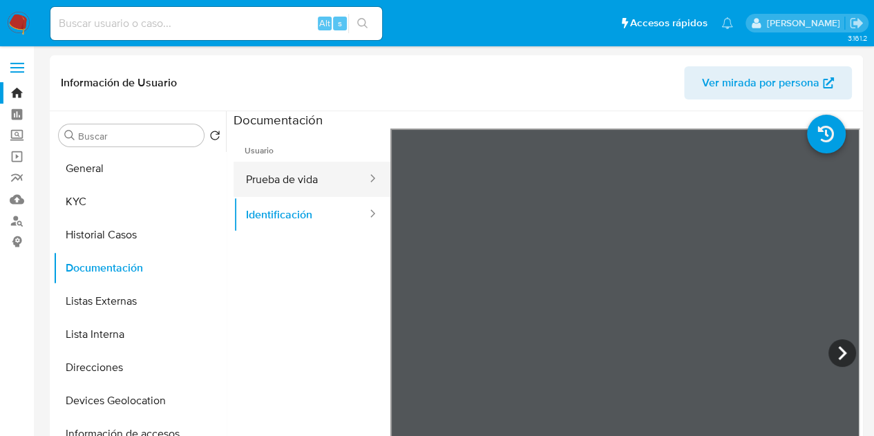
click at [290, 182] on button "Prueba de vida" at bounding box center [301, 179] width 135 height 35
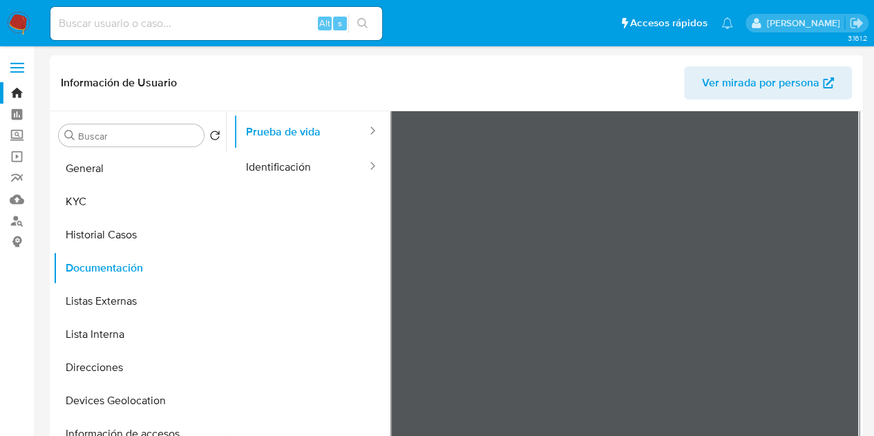
scroll to position [69, 0]
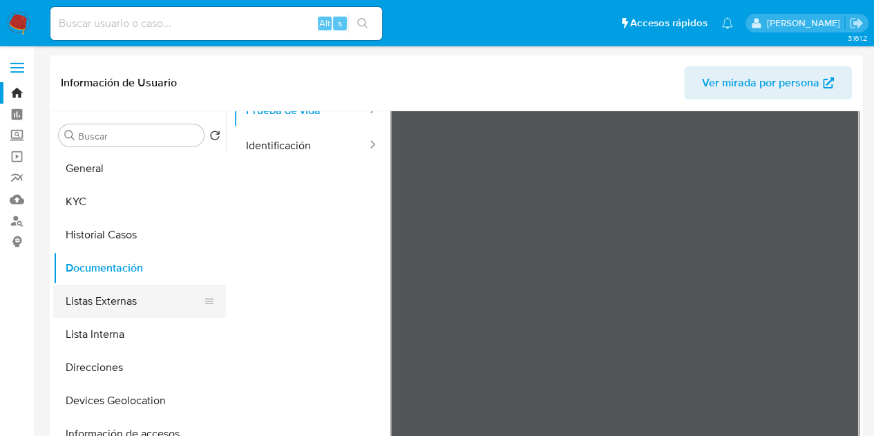
click at [134, 301] on button "Listas Externas" at bounding box center [134, 301] width 162 height 33
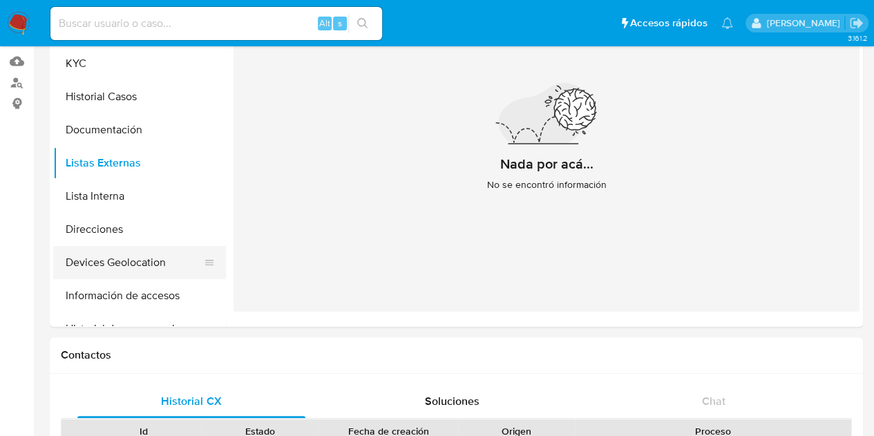
scroll to position [0, 0]
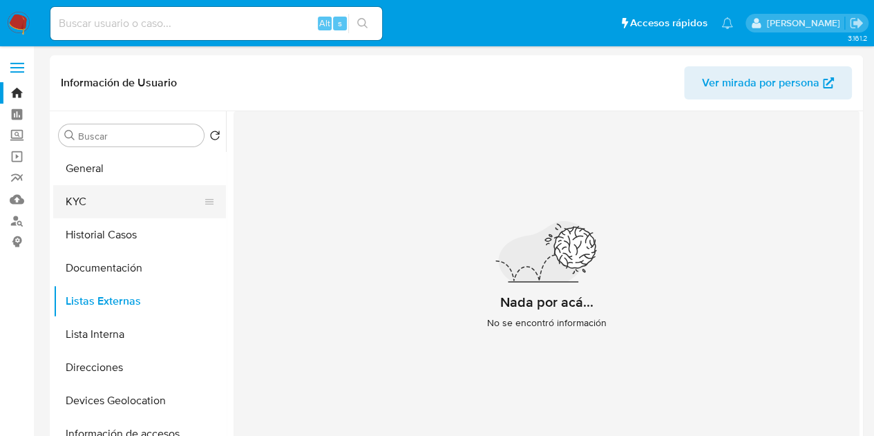
click at [113, 200] on button "KYC" at bounding box center [134, 201] width 162 height 33
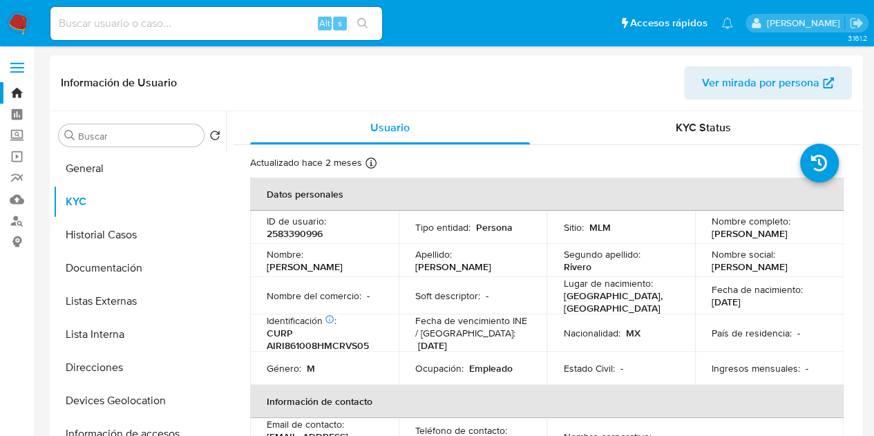
drag, startPoint x: 708, startPoint y: 233, endPoint x: 793, endPoint y: 229, distance: 85.1
click at [793, 229] on div "Nombre completo : [PERSON_NAME]" at bounding box center [769, 227] width 115 height 25
copy p "[PERSON_NAME]"
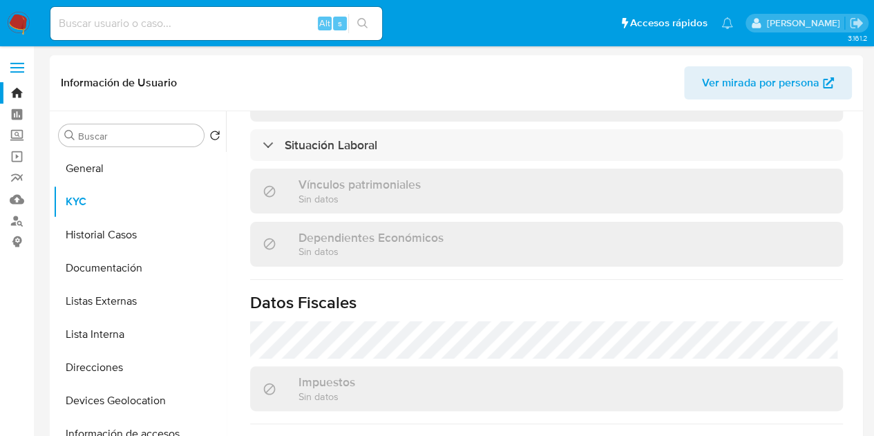
scroll to position [691, 0]
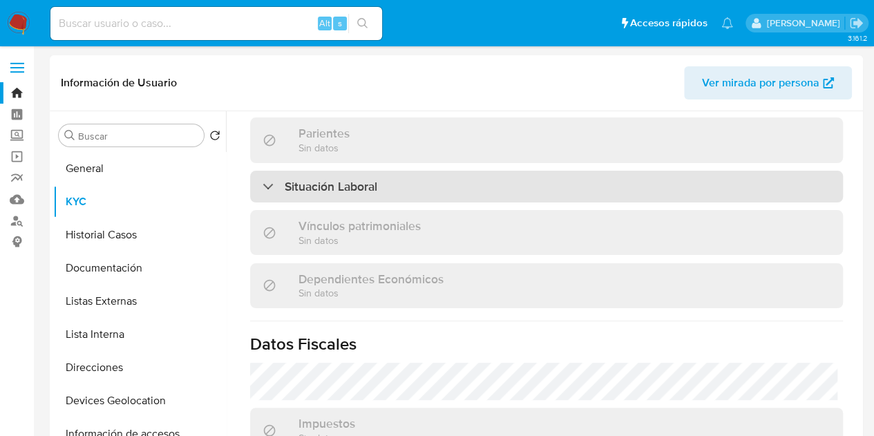
click at [413, 172] on div "Situación Laboral" at bounding box center [546, 187] width 593 height 32
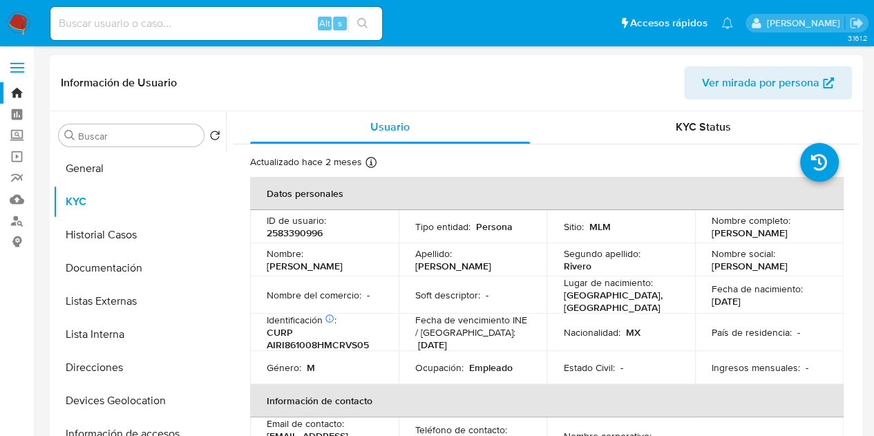
scroll to position [0, 0]
